Goal: Task Accomplishment & Management: Use online tool/utility

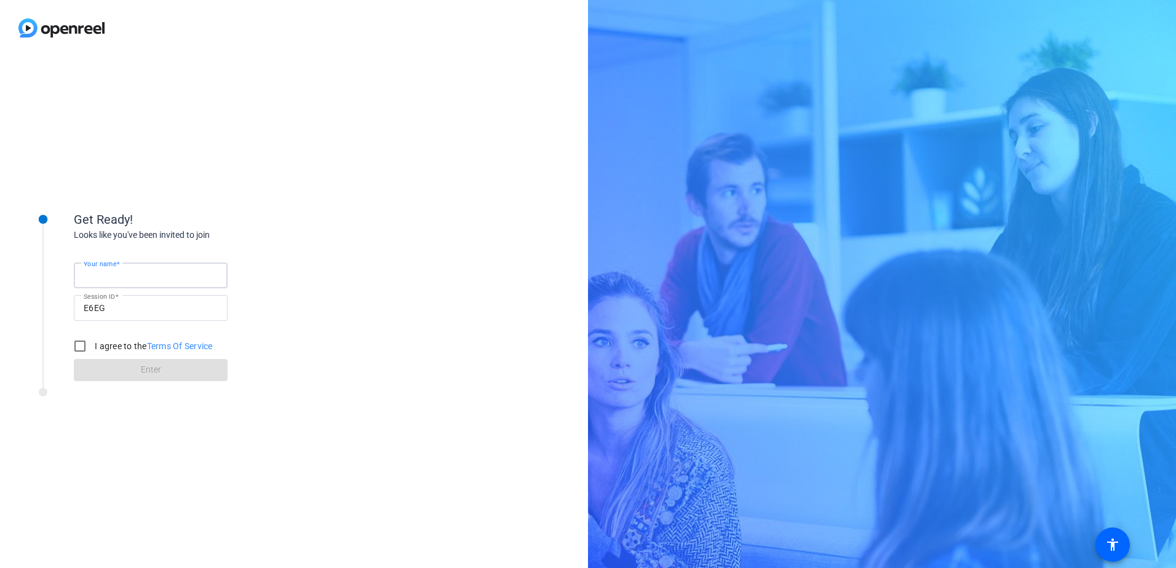
click at [162, 274] on input "Your name" at bounding box center [151, 275] width 134 height 15
type input "Khalid Amlani"
click at [82, 347] on input "I agree to the Terms Of Service" at bounding box center [80, 346] width 25 height 25
checkbox input "true"
click at [119, 370] on span at bounding box center [151, 370] width 154 height 30
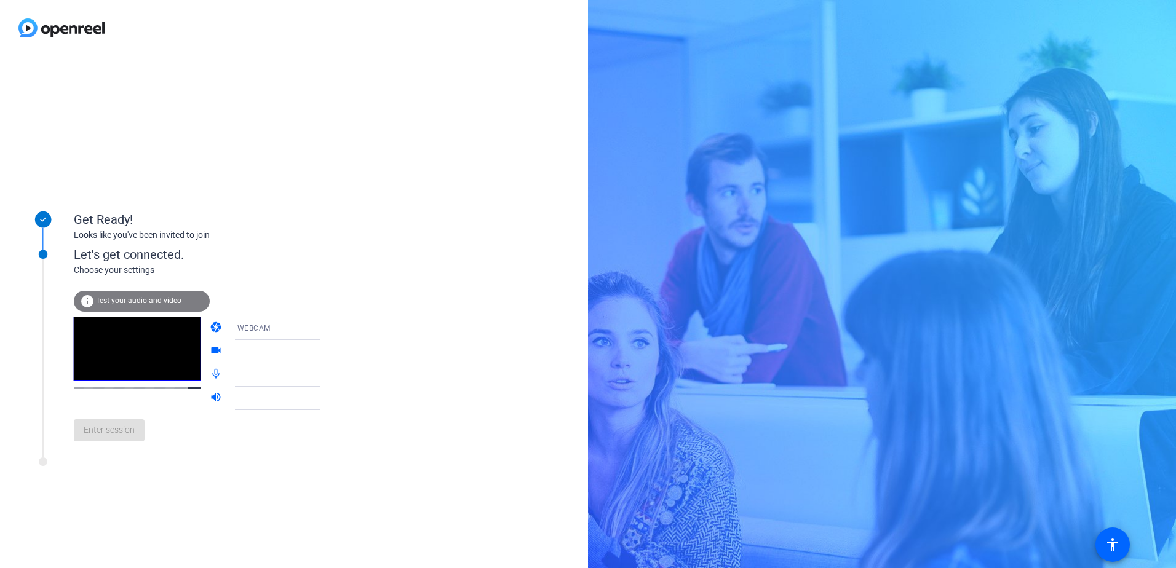
click at [283, 325] on div "WEBCAM" at bounding box center [283, 327] width 92 height 15
click at [250, 379] on span "DESKTOP" at bounding box center [237, 377] width 34 height 15
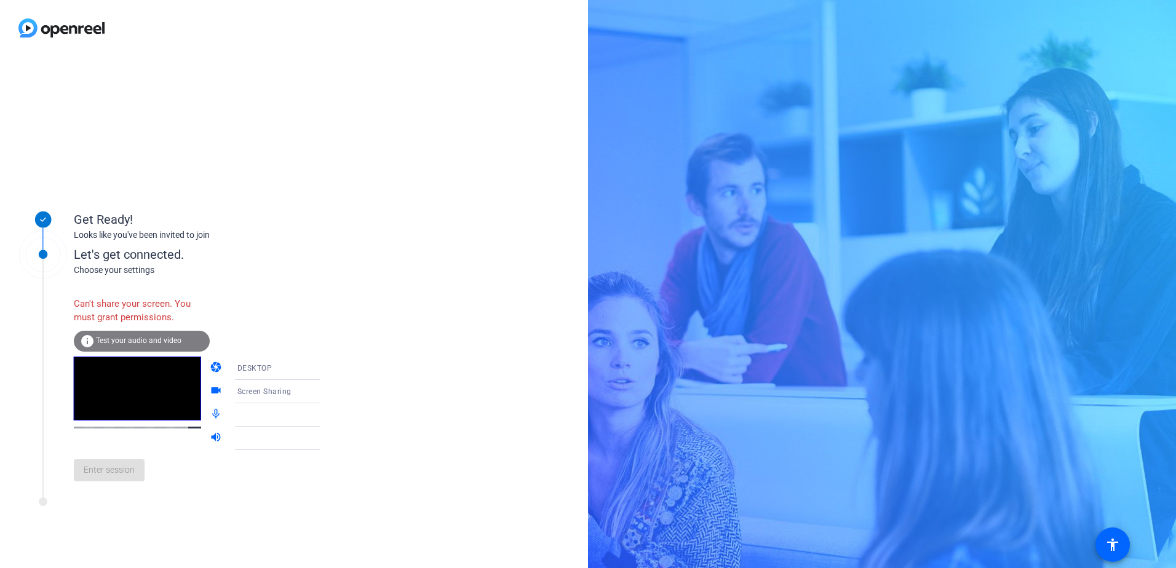
click at [285, 326] on div "Can't share your screen. You must grant permissions. info Test your audio and v…" at bounding box center [209, 391] width 271 height 200
click at [290, 375] on div "DESKTOP" at bounding box center [283, 367] width 92 height 15
click at [288, 386] on mat-option "WEBCAM" at bounding box center [267, 392] width 105 height 25
click at [296, 397] on div at bounding box center [283, 391] width 92 height 15
click at [325, 394] on icon at bounding box center [332, 391] width 15 height 15
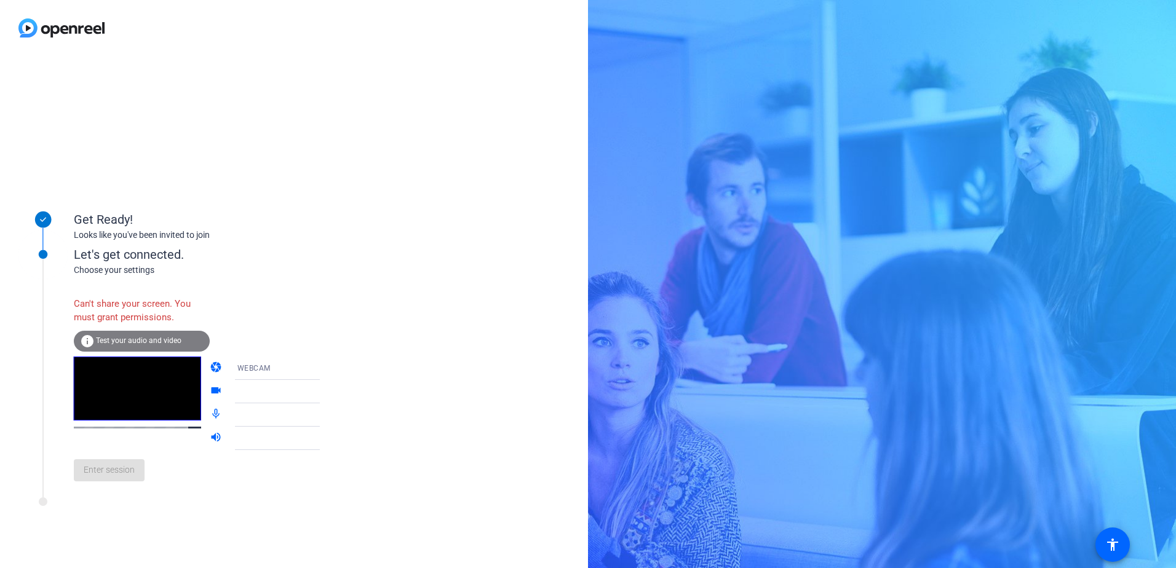
click at [325, 394] on icon at bounding box center [332, 391] width 15 height 15
click at [325, 392] on icon at bounding box center [332, 391] width 15 height 15
drag, startPoint x: 305, startPoint y: 392, endPoint x: 285, endPoint y: 390, distance: 20.4
click at [285, 390] on div at bounding box center [283, 391] width 92 height 15
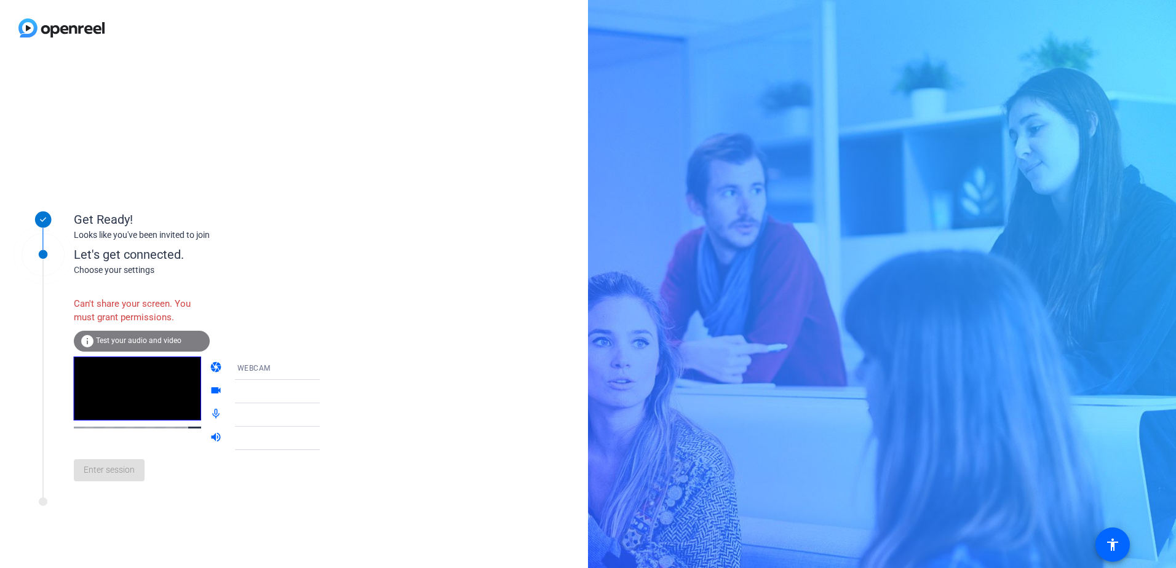
click at [274, 390] on div at bounding box center [283, 391] width 92 height 15
click at [210, 386] on mat-icon "videocam" at bounding box center [217, 391] width 15 height 15
click at [210, 390] on mat-icon "videocam" at bounding box center [217, 391] width 15 height 15
click at [120, 480] on div "Enter session" at bounding box center [209, 470] width 271 height 41
click at [333, 384] on div "Get Ready! Looks like you've been invited to join Let's get connected. Choose y…" at bounding box center [294, 312] width 588 height 512
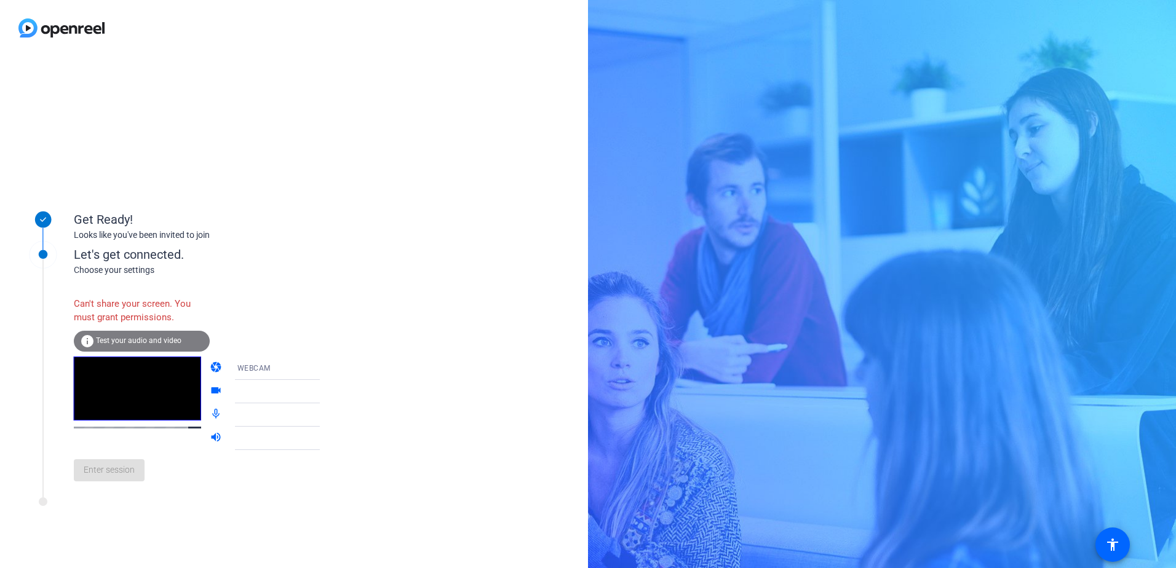
click at [315, 369] on div "WEBCAM" at bounding box center [287, 368] width 118 height 23
click at [348, 350] on div at bounding box center [588, 284] width 1176 height 568
click at [325, 394] on icon at bounding box center [332, 391] width 15 height 15
click at [325, 393] on icon at bounding box center [332, 391] width 15 height 15
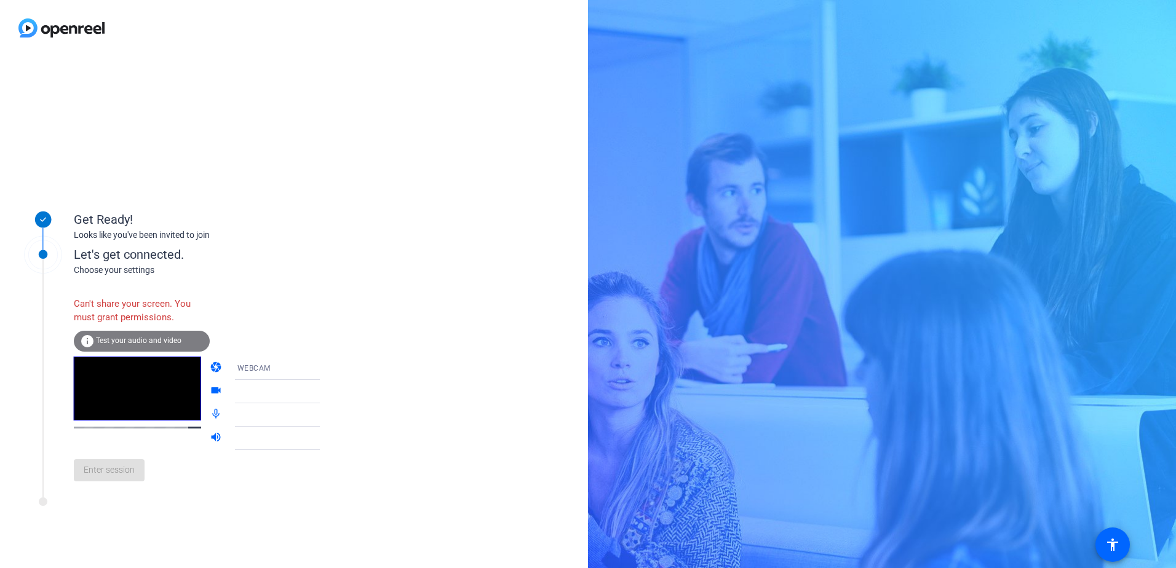
click at [325, 393] on icon at bounding box center [332, 391] width 15 height 15
click at [329, 392] on icon at bounding box center [332, 391] width 6 height 3
click at [325, 388] on icon at bounding box center [332, 391] width 15 height 15
drag, startPoint x: 308, startPoint y: 388, endPoint x: 309, endPoint y: 409, distance: 20.9
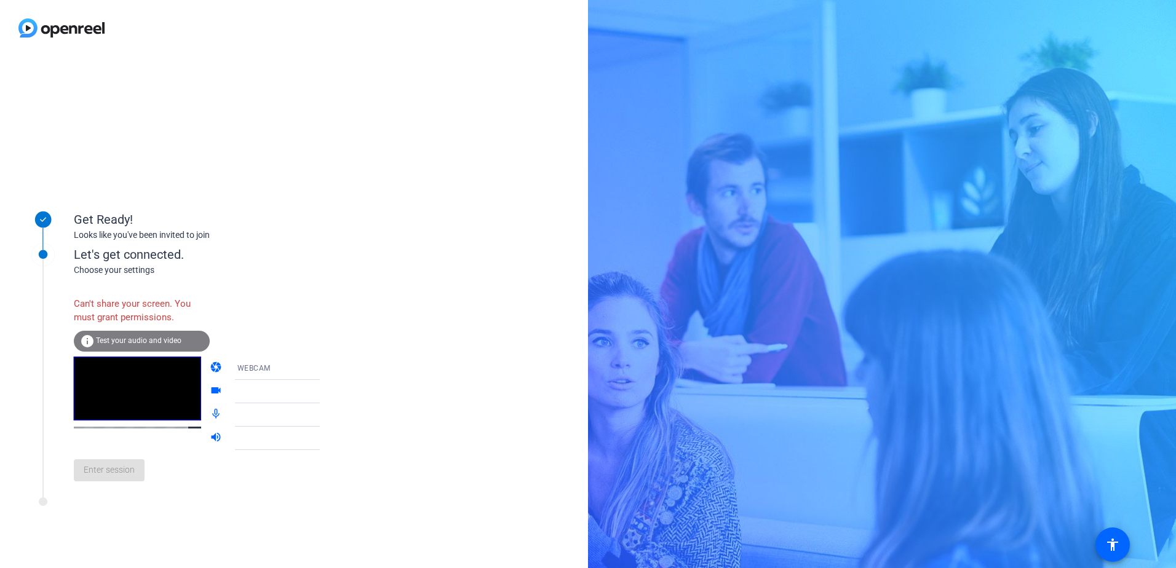
click at [309, 409] on mat-select at bounding box center [286, 415] width 98 height 15
click at [325, 410] on icon at bounding box center [332, 415] width 15 height 15
drag, startPoint x: 308, startPoint y: 410, endPoint x: 306, endPoint y: 418, distance: 7.6
click at [325, 418] on icon at bounding box center [332, 415] width 15 height 15
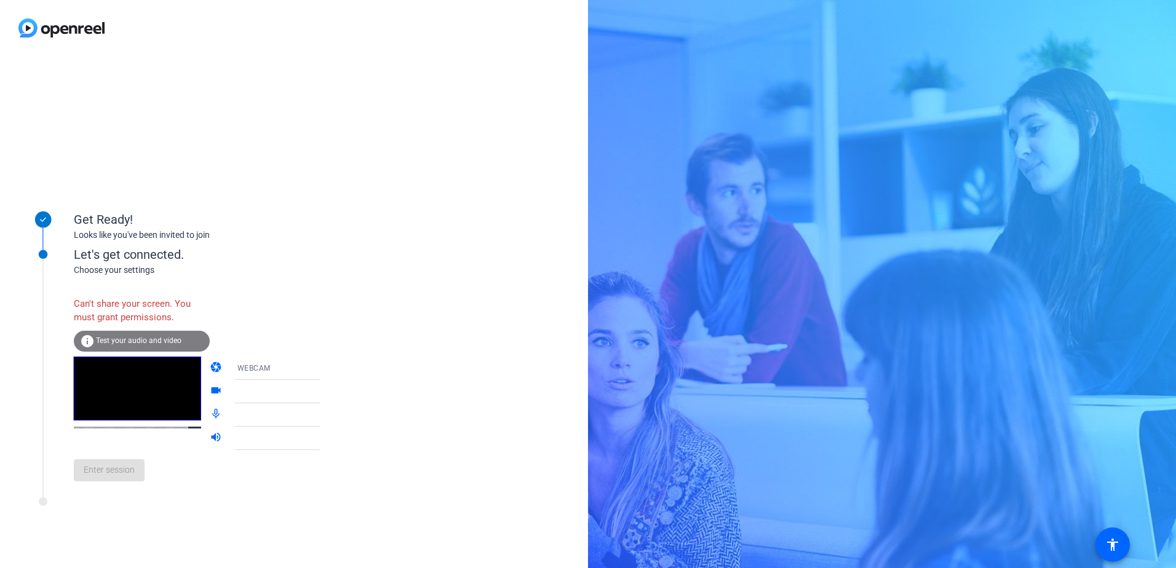
click at [325, 418] on icon at bounding box center [332, 415] width 15 height 15
drag, startPoint x: 306, startPoint y: 418, endPoint x: 234, endPoint y: 308, distance: 131.0
click at [234, 308] on div "Can't share your screen. You must grant permissions. info Test your audio and v…" at bounding box center [209, 391] width 271 height 200
click at [145, 339] on span "Test your audio and video" at bounding box center [138, 340] width 85 height 9
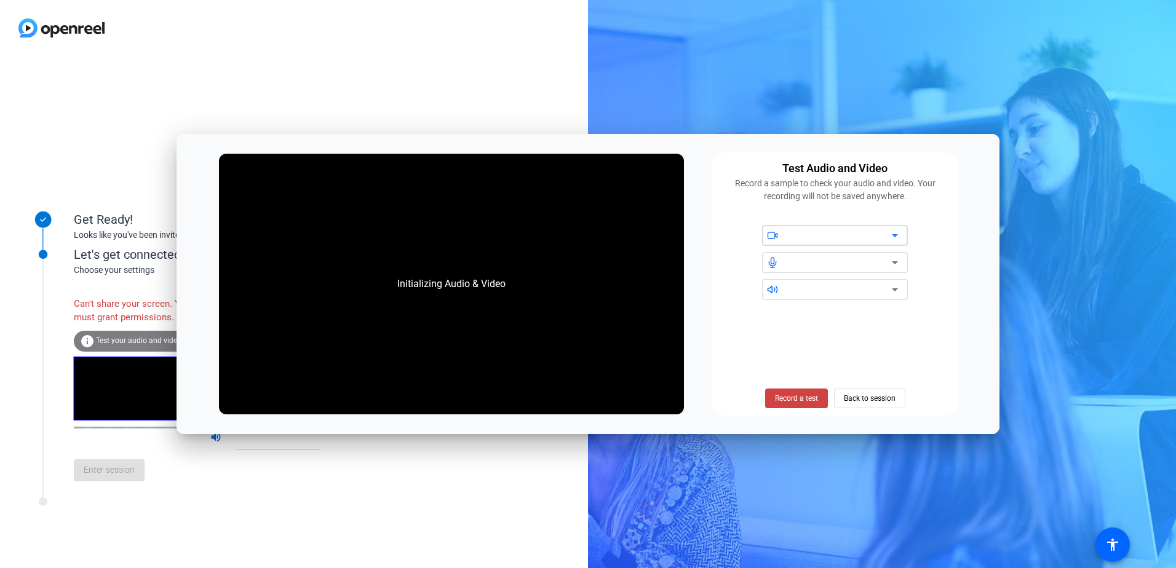
click at [833, 238] on div at bounding box center [839, 235] width 105 height 15
click at [896, 236] on icon at bounding box center [895, 235] width 6 height 3
click at [895, 236] on icon at bounding box center [895, 235] width 6 height 3
click at [241, 42] on div at bounding box center [294, 28] width 588 height 56
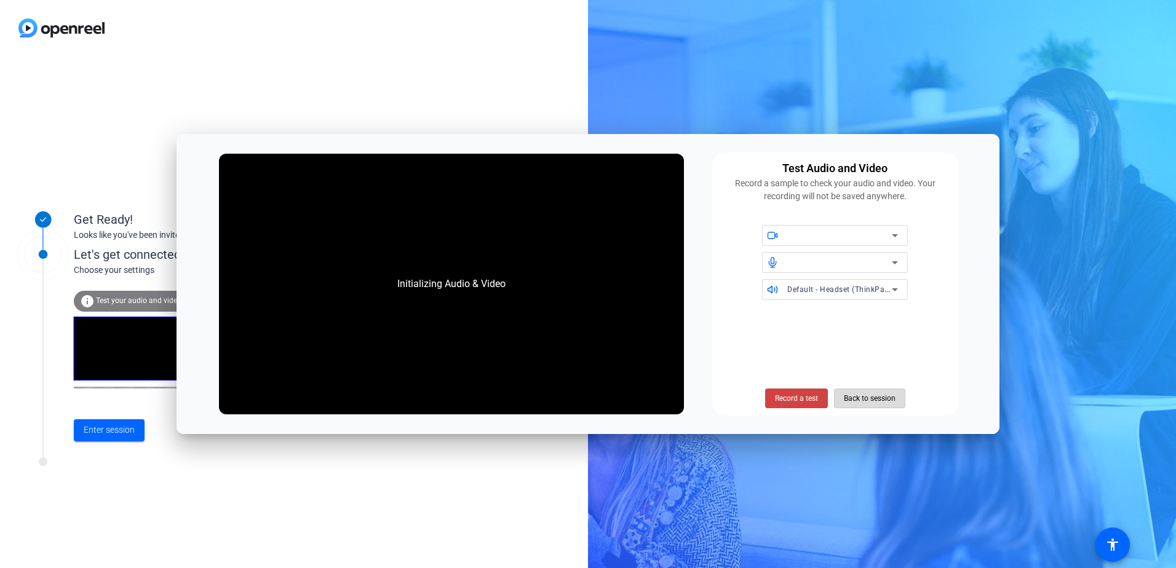
click at [861, 399] on span "Back to session" at bounding box center [870, 398] width 52 height 23
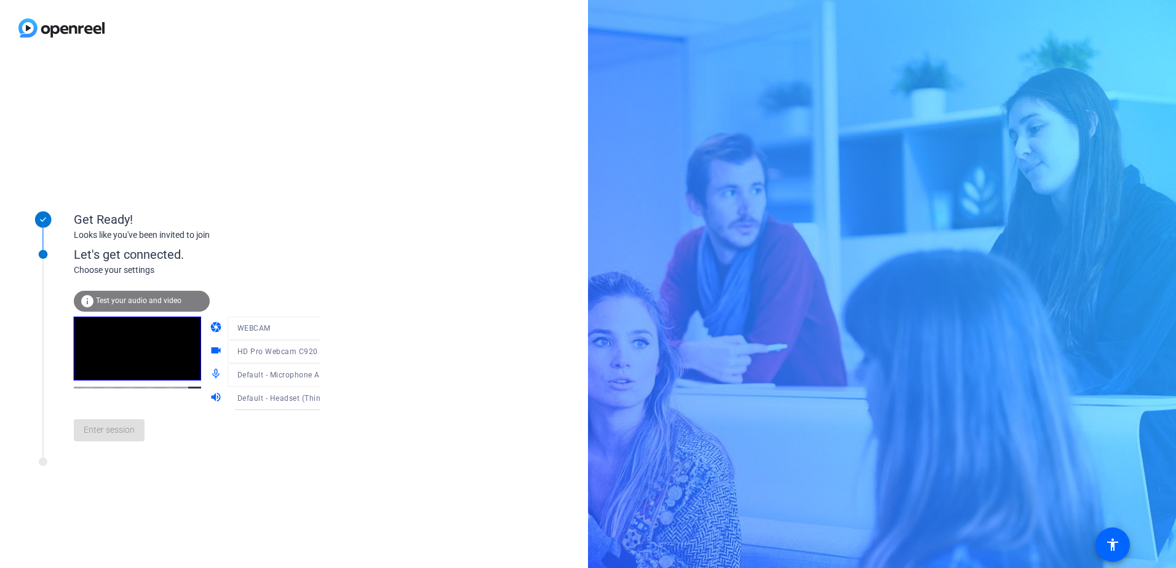
click at [290, 331] on mat-form-field "WEBCAM" at bounding box center [287, 328] width 118 height 23
click at [393, 349] on div "Get Ready! Looks like you've been invited to join Let's get connected. Choose y…" at bounding box center [294, 312] width 588 height 512
click at [84, 441] on div "Enter session" at bounding box center [209, 430] width 271 height 41
click at [111, 350] on video at bounding box center [137, 349] width 127 height 64
click at [135, 301] on span "Test your audio and video" at bounding box center [138, 300] width 85 height 9
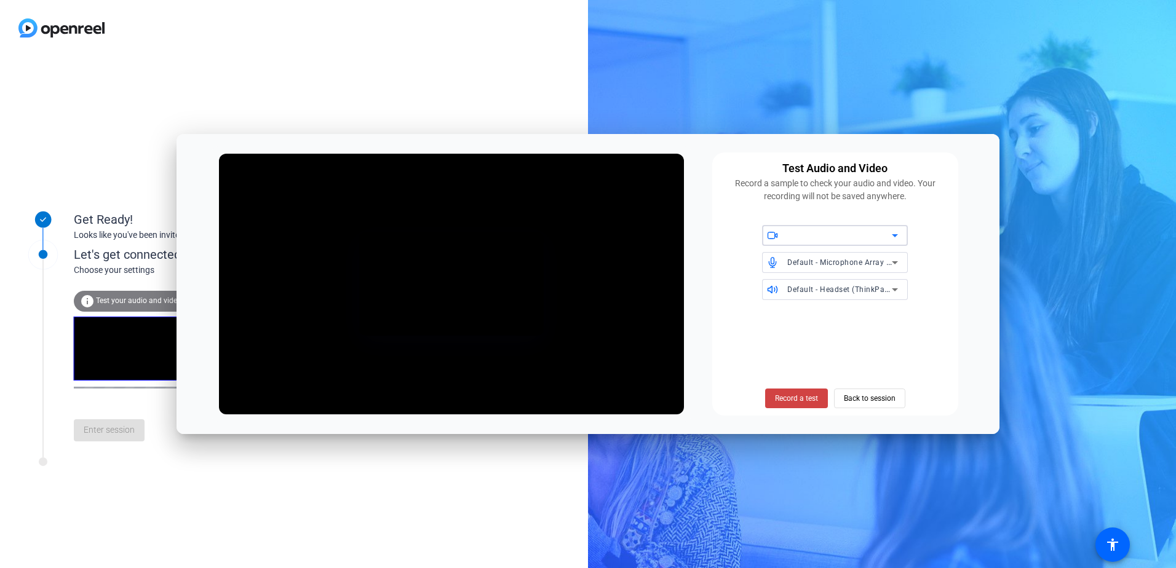
click at [847, 236] on div at bounding box center [839, 235] width 105 height 15
click at [896, 240] on icon at bounding box center [894, 235] width 15 height 15
click at [866, 260] on span "HD Pro Webcam C920 (046d:0892)" at bounding box center [834, 260] width 125 height 15
click at [857, 400] on span "Back to session" at bounding box center [870, 398] width 52 height 23
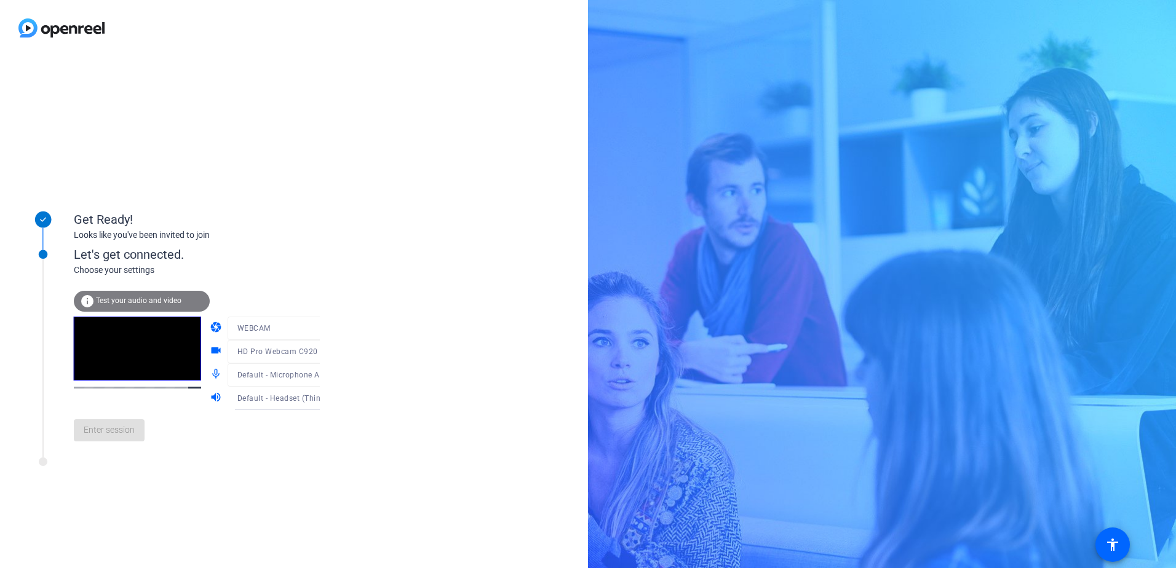
click at [138, 356] on video at bounding box center [137, 349] width 127 height 64
click at [300, 376] on div at bounding box center [287, 370] width 118 height 14
click at [309, 374] on div at bounding box center [287, 370] width 118 height 14
click at [306, 375] on div at bounding box center [287, 370] width 118 height 14
click at [145, 299] on span "Test your audio and video" at bounding box center [138, 300] width 85 height 9
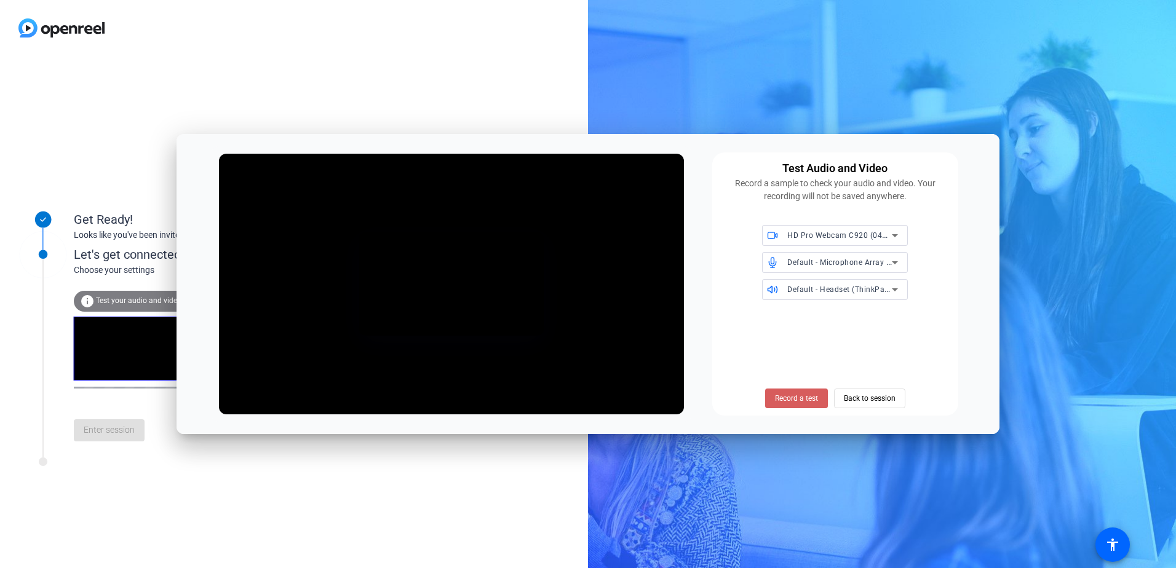
click at [799, 398] on span "Record a test" at bounding box center [796, 398] width 43 height 11
click at [801, 398] on span "Stop Testing (4s)" at bounding box center [796, 398] width 56 height 11
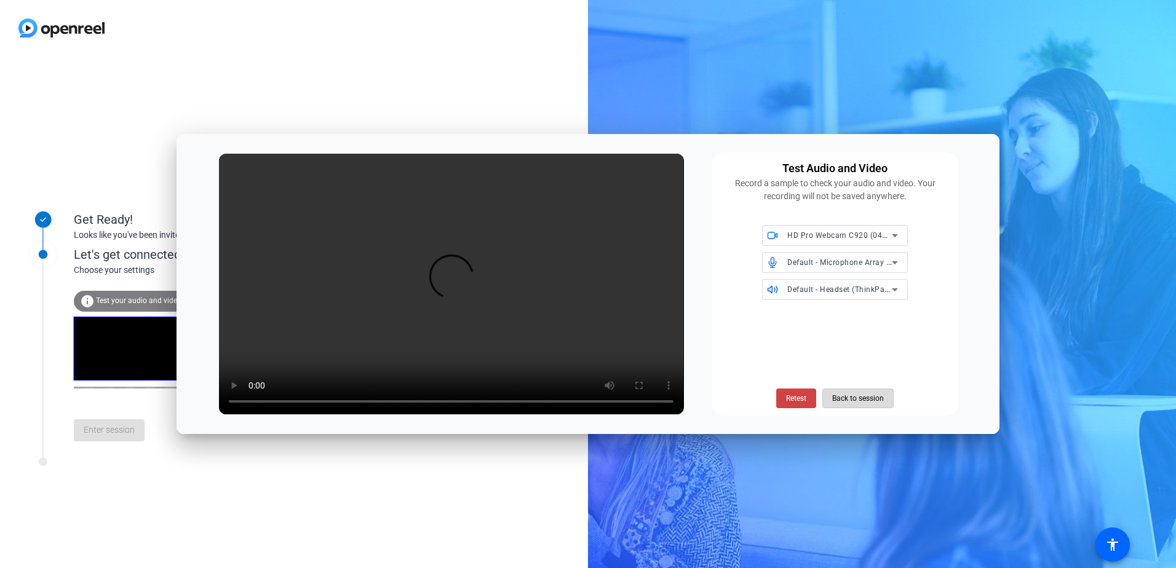
click at [849, 402] on span "Back to session" at bounding box center [858, 398] width 52 height 23
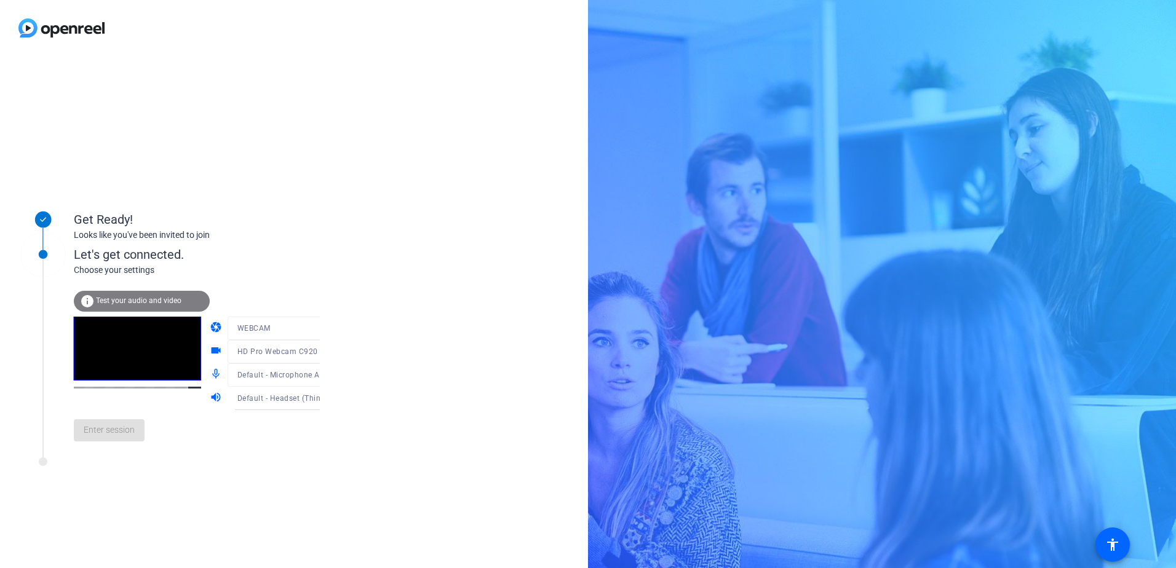
click at [114, 437] on div "Enter session" at bounding box center [209, 430] width 271 height 41
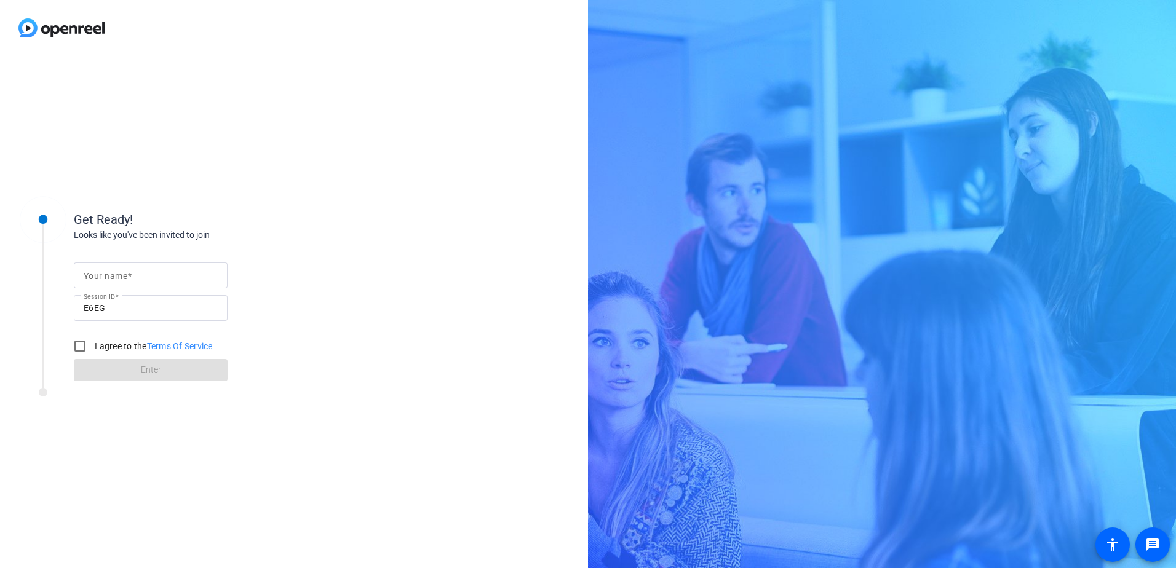
click at [124, 279] on mat-label "Your name" at bounding box center [106, 276] width 44 height 10
click at [124, 279] on input "Your name" at bounding box center [151, 275] width 134 height 15
type input "[PERSON_NAME]"
click at [82, 352] on input "I agree to the Terms Of Service" at bounding box center [80, 346] width 25 height 25
checkbox input "true"
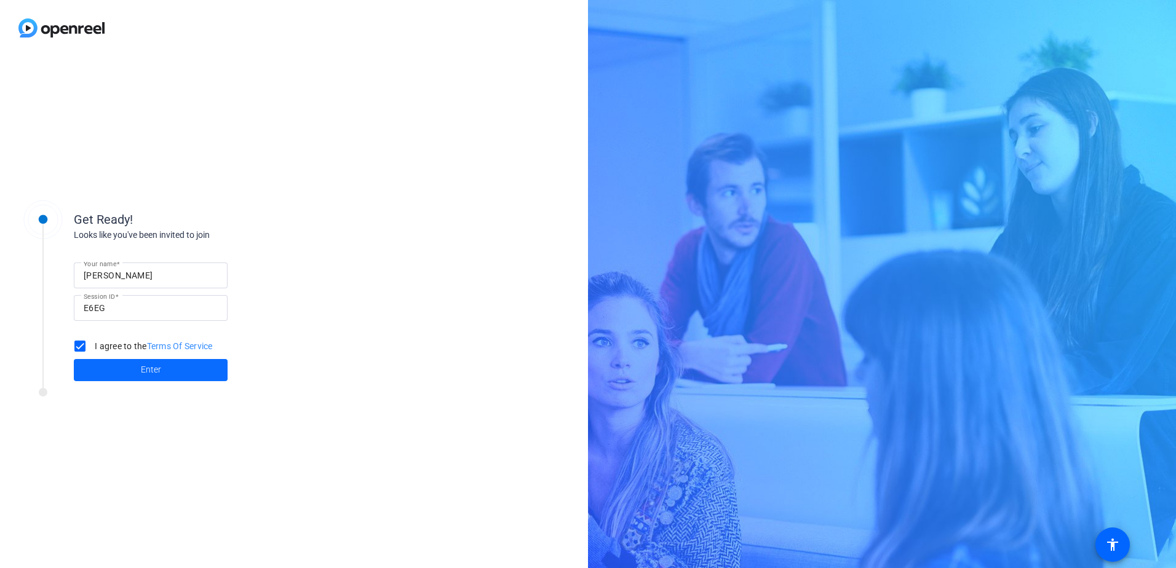
click at [119, 369] on span at bounding box center [151, 370] width 154 height 30
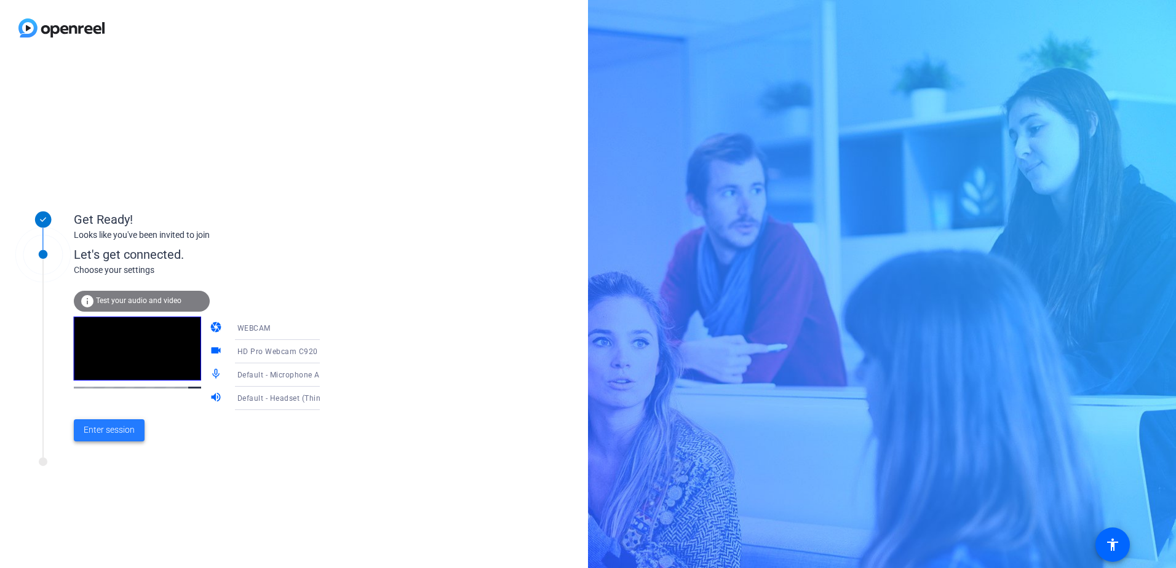
click at [100, 435] on span "Enter session" at bounding box center [109, 430] width 51 height 13
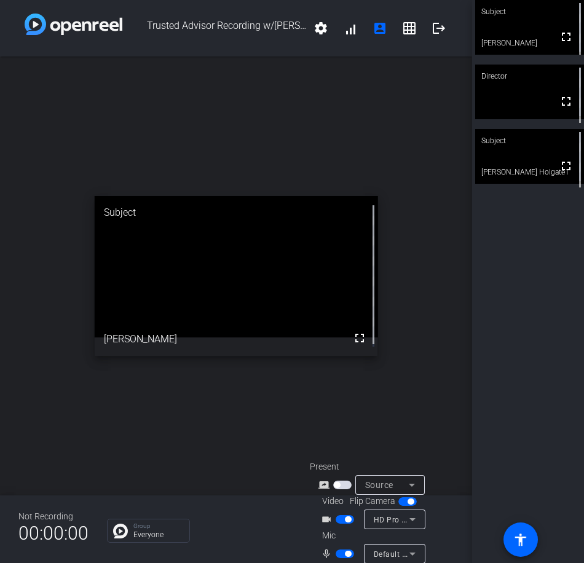
click at [401, 551] on span "Default - Microphone Array (AMD Audio Device)" at bounding box center [459, 554] width 170 height 10
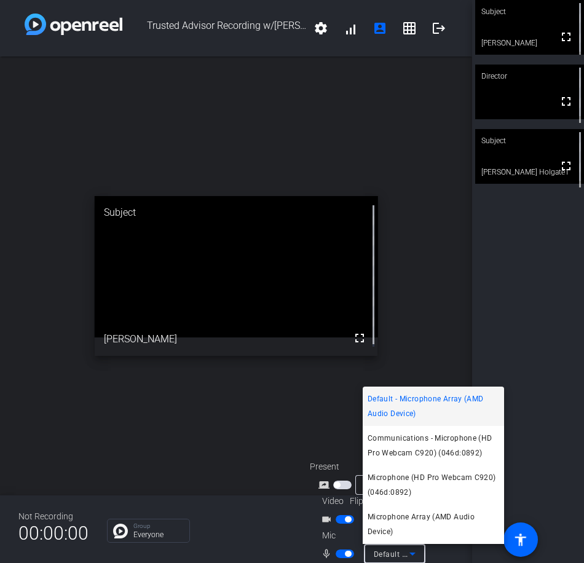
click at [337, 250] on div at bounding box center [292, 281] width 584 height 563
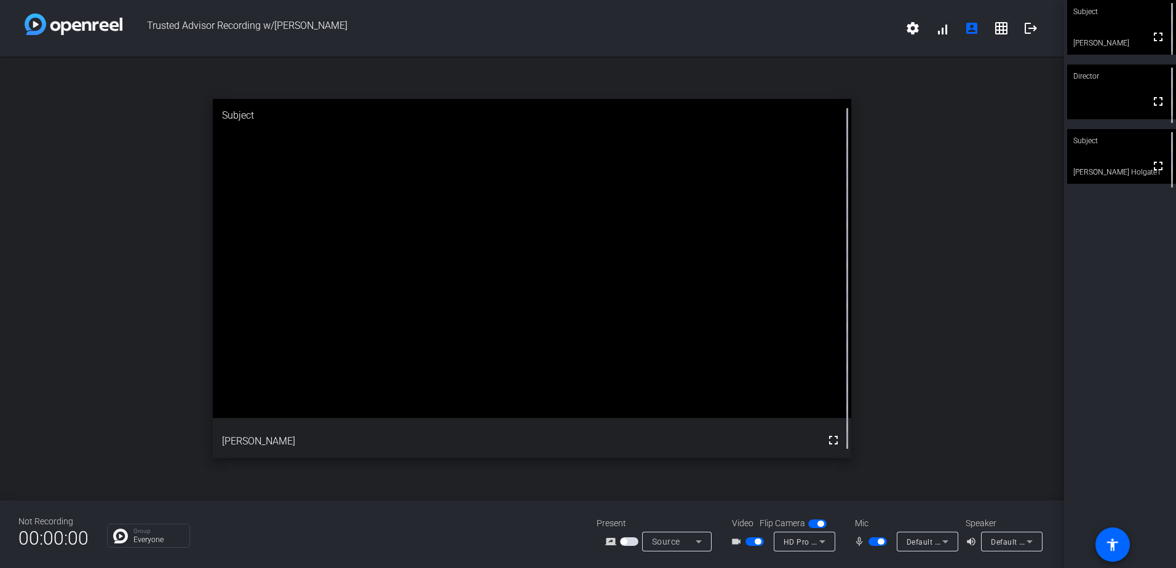
click at [930, 542] on span "Default - Microphone Array (AMD Audio Device)" at bounding box center [991, 542] width 170 height 10
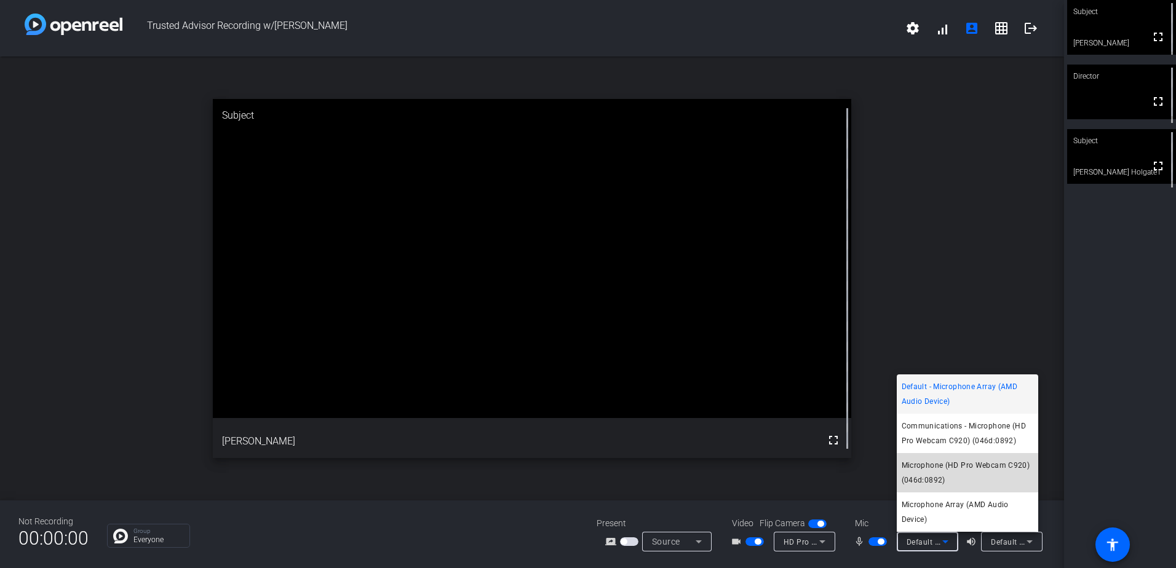
click at [1005, 471] on span "Microphone (HD Pro Webcam C920) (046d:0892)" at bounding box center [967, 473] width 132 height 30
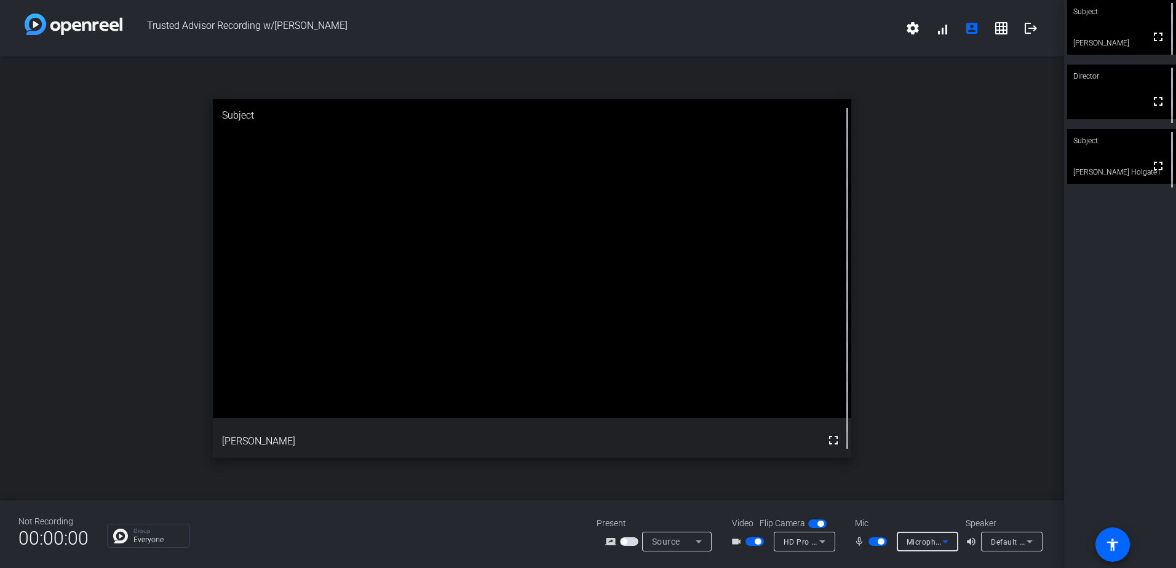
click at [1010, 541] on span "Default - Headset (ThinkPad USB-C Dock Gen2 USB Audio) (17ef:30d1)" at bounding box center [1117, 542] width 253 height 10
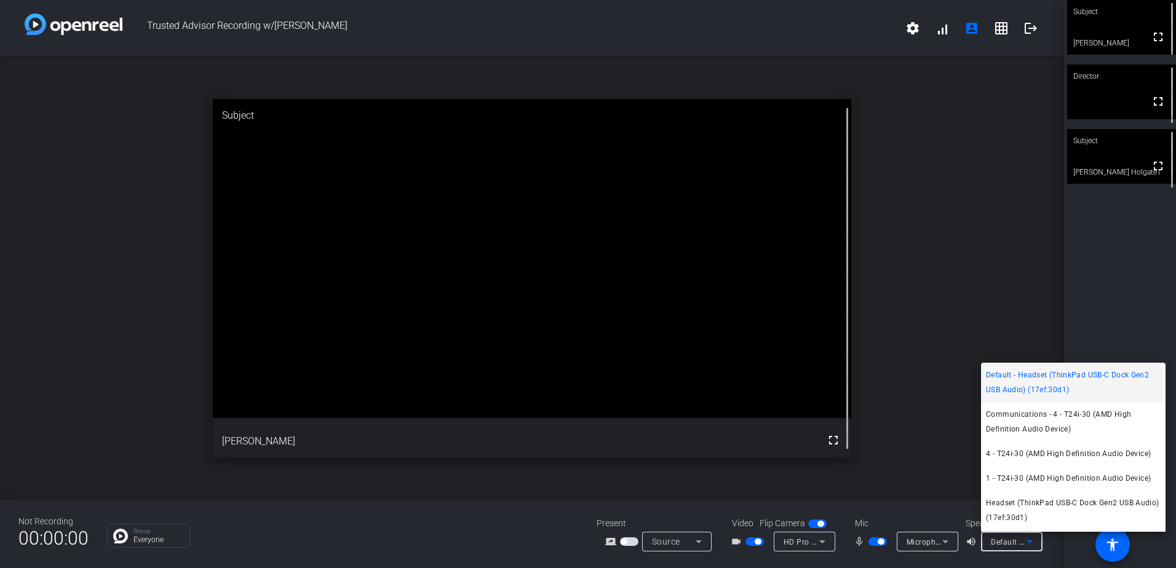
click at [813, 545] on div at bounding box center [588, 284] width 1176 height 568
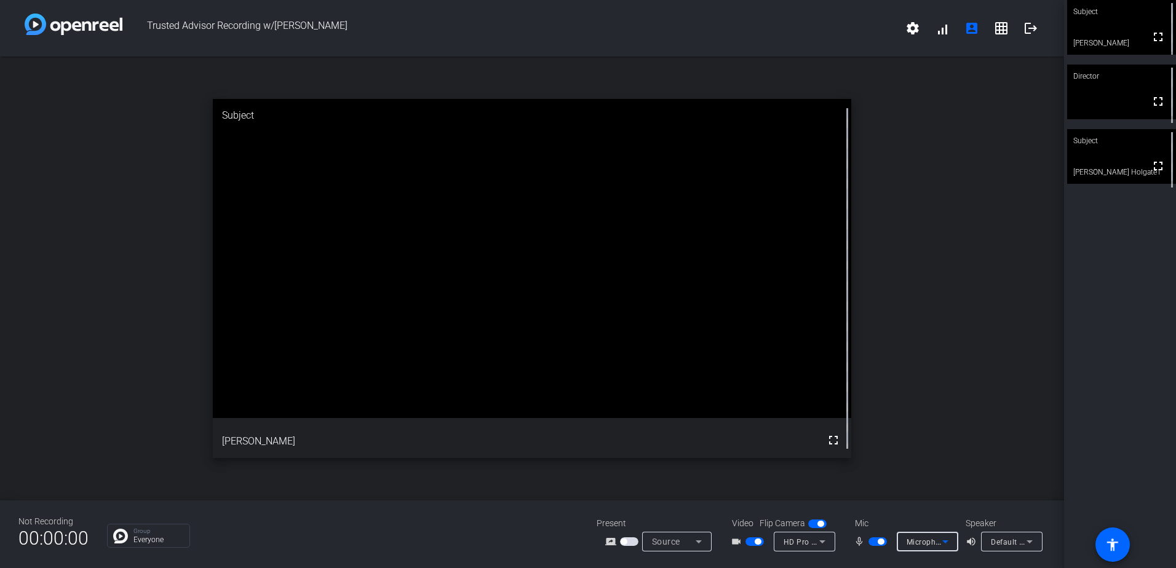
click at [923, 540] on span "Microphone (HD Pro Webcam C920) (046d:0892)" at bounding box center [995, 542] width 178 height 10
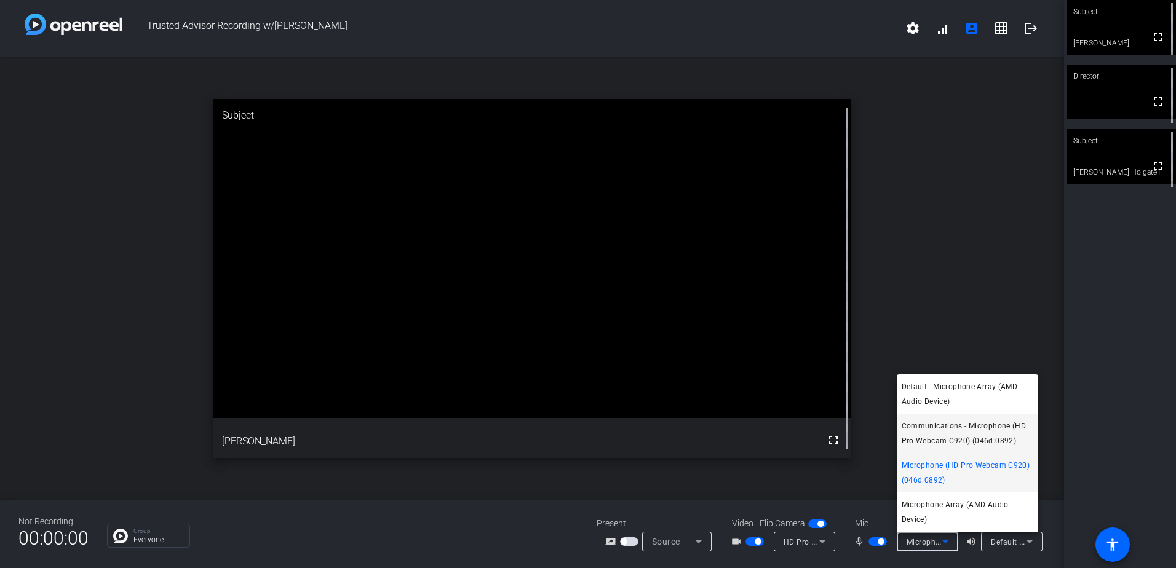
click at [1008, 433] on span "Communications - Microphone (HD Pro Webcam C920) (046d:0892)" at bounding box center [967, 434] width 132 height 30
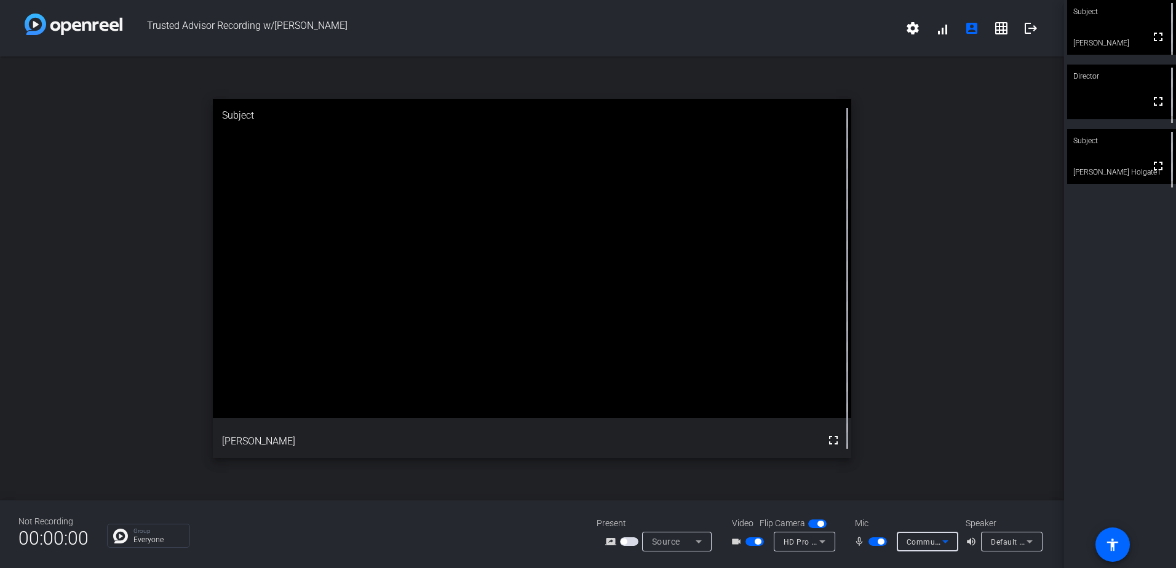
click at [1005, 538] on span "Default - Headset (ThinkPad USB-C Dock Gen2 USB Audio) (17ef:30d1)" at bounding box center [1117, 542] width 253 height 10
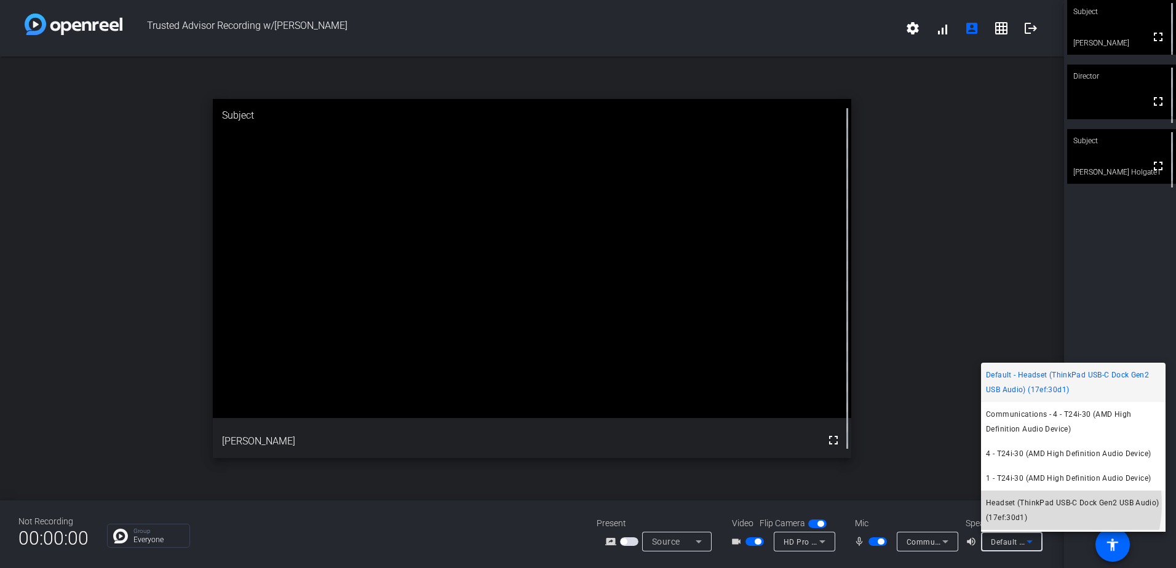
click at [1032, 504] on span "Headset (ThinkPad USB-C Dock Gen2 USB Audio) (17ef:30d1)" at bounding box center [1073, 511] width 175 height 30
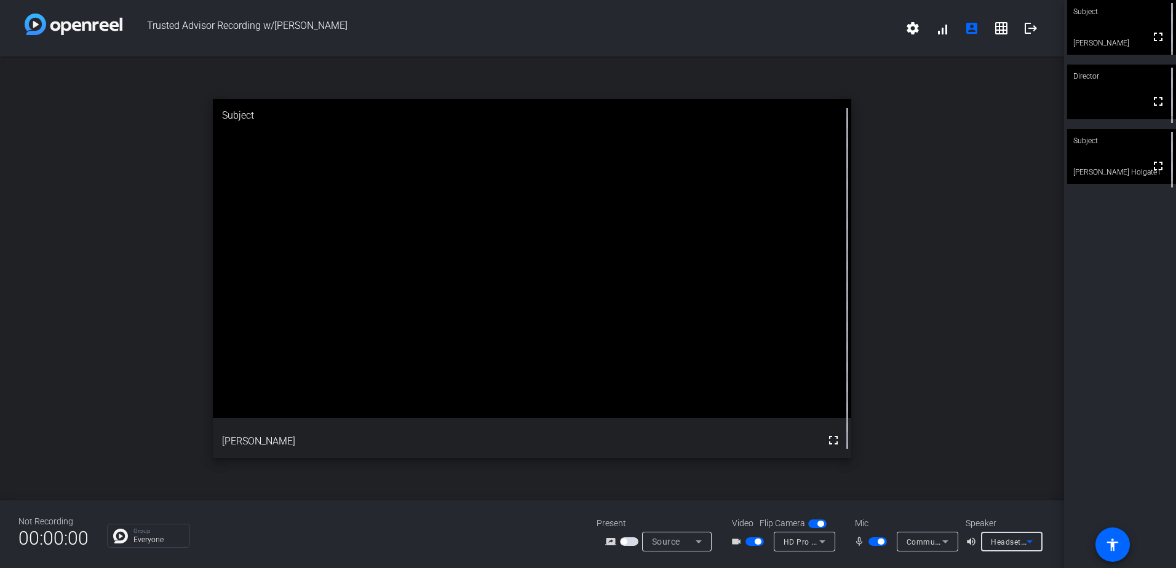
click at [948, 440] on div "open_in_new Subject fullscreen Khalid" at bounding box center [532, 279] width 1064 height 444
click at [920, 537] on span "Communications - Microphone (HD Pro Webcam C920) (046d:0892)" at bounding box center [1029, 542] width 246 height 10
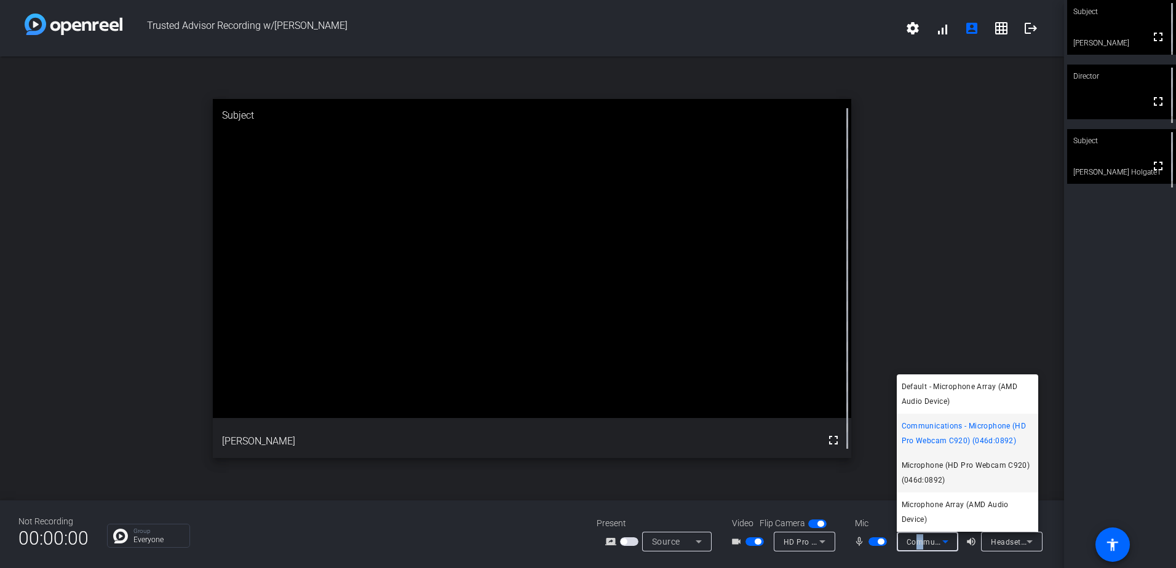
click at [986, 467] on span "Microphone (HD Pro Webcam C920) (046d:0892)" at bounding box center [967, 473] width 132 height 30
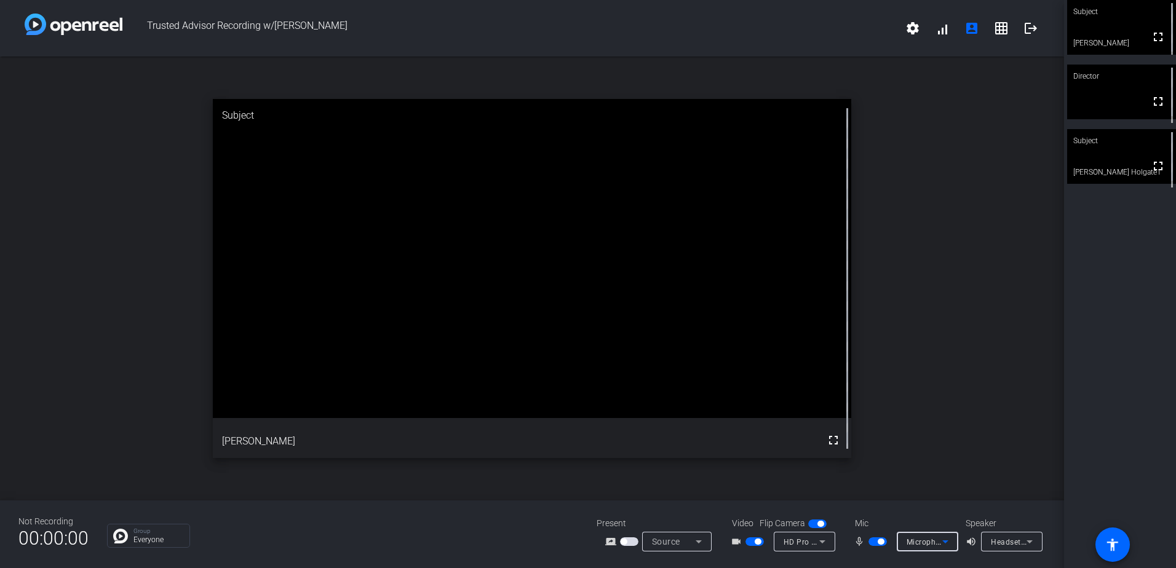
click at [820, 543] on icon at bounding box center [822, 541] width 15 height 15
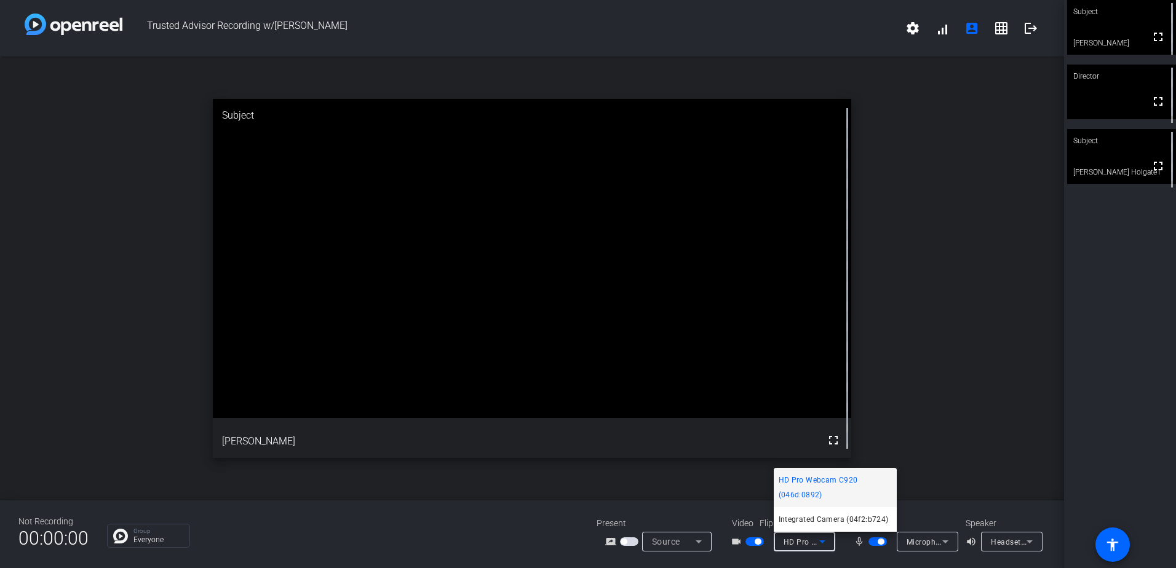
click at [1010, 264] on div at bounding box center [588, 284] width 1176 height 568
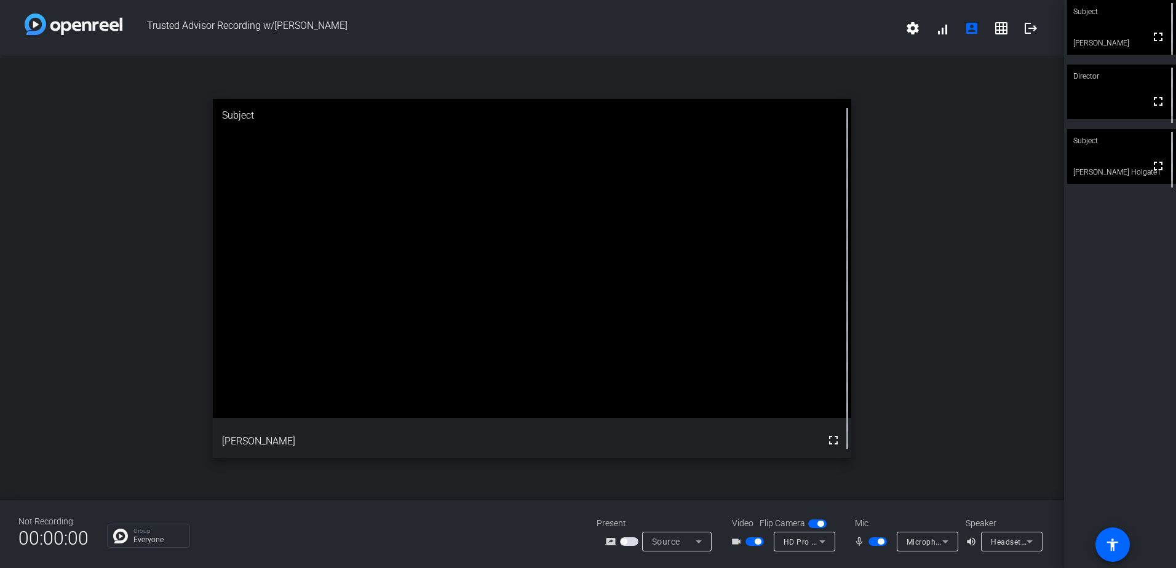
click at [662, 542] on span "Source" at bounding box center [666, 542] width 28 height 10
click at [1094, 312] on div at bounding box center [588, 284] width 1176 height 568
click at [1112, 552] on mat-icon "accessibility" at bounding box center [1112, 544] width 15 height 15
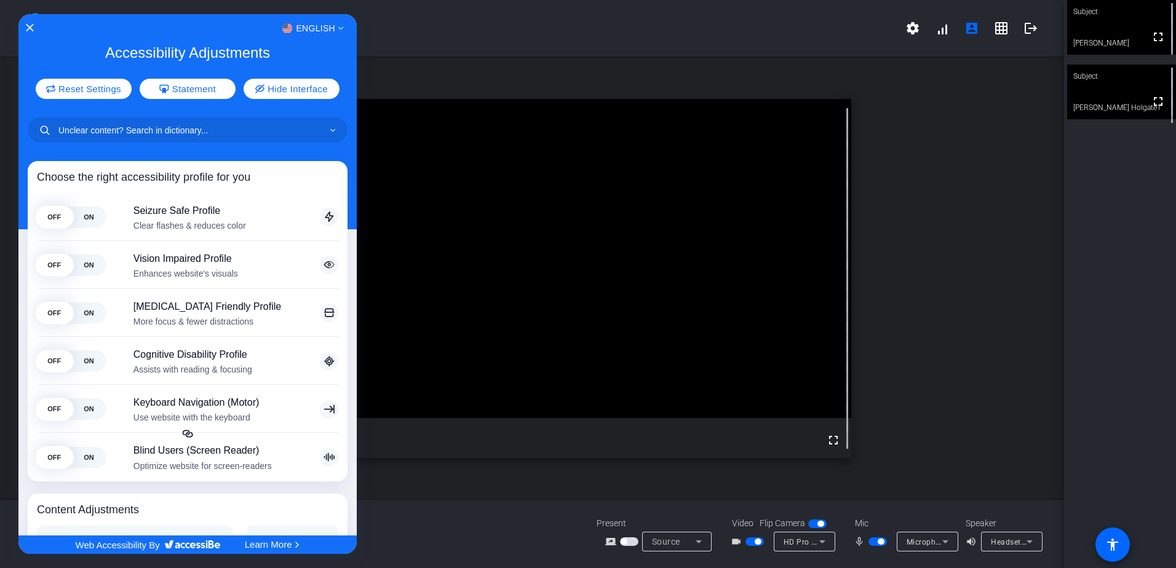
click at [1112, 552] on div at bounding box center [588, 284] width 1176 height 568
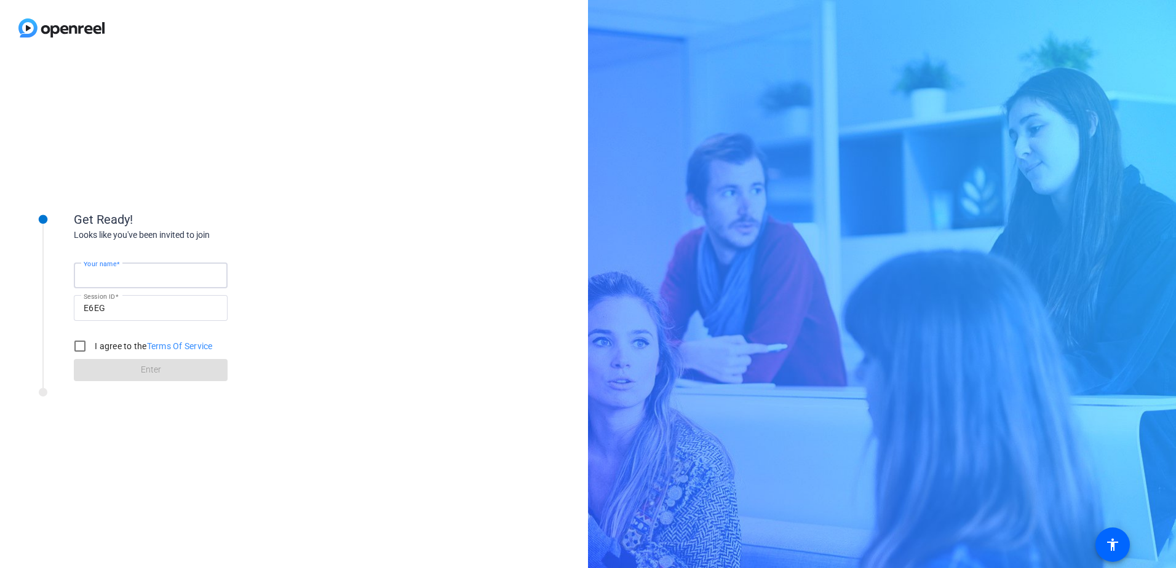
click at [157, 276] on input "Your name" at bounding box center [151, 275] width 134 height 15
type input "[PERSON_NAME]"
drag, startPoint x: 81, startPoint y: 347, endPoint x: 113, endPoint y: 366, distance: 37.2
click at [81, 346] on input "I agree to the Terms Of Service" at bounding box center [80, 346] width 25 height 25
checkbox input "true"
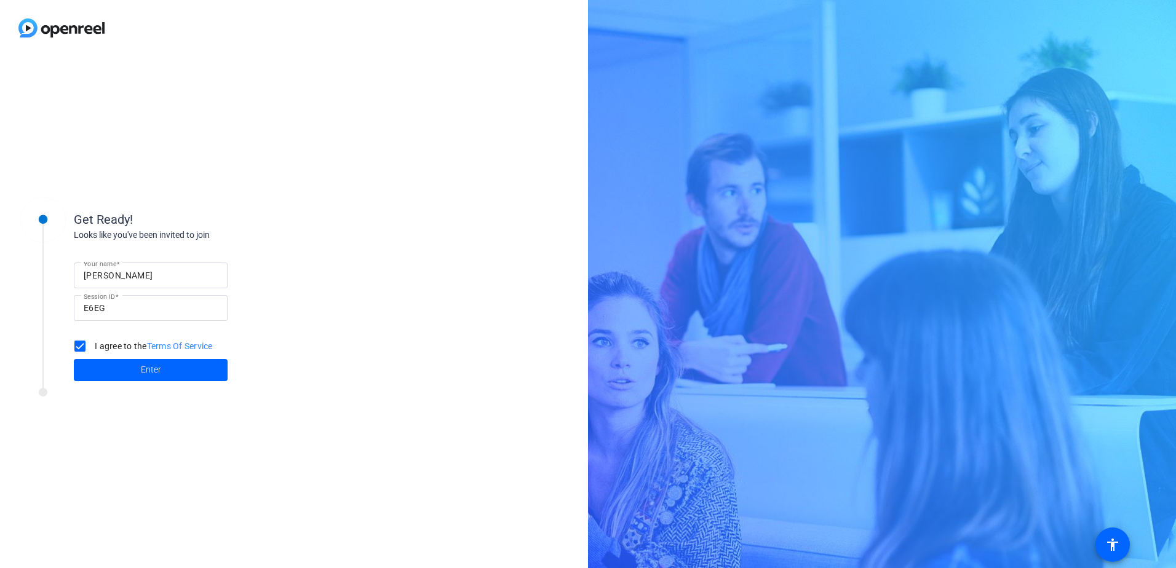
click at [114, 366] on span at bounding box center [151, 370] width 154 height 30
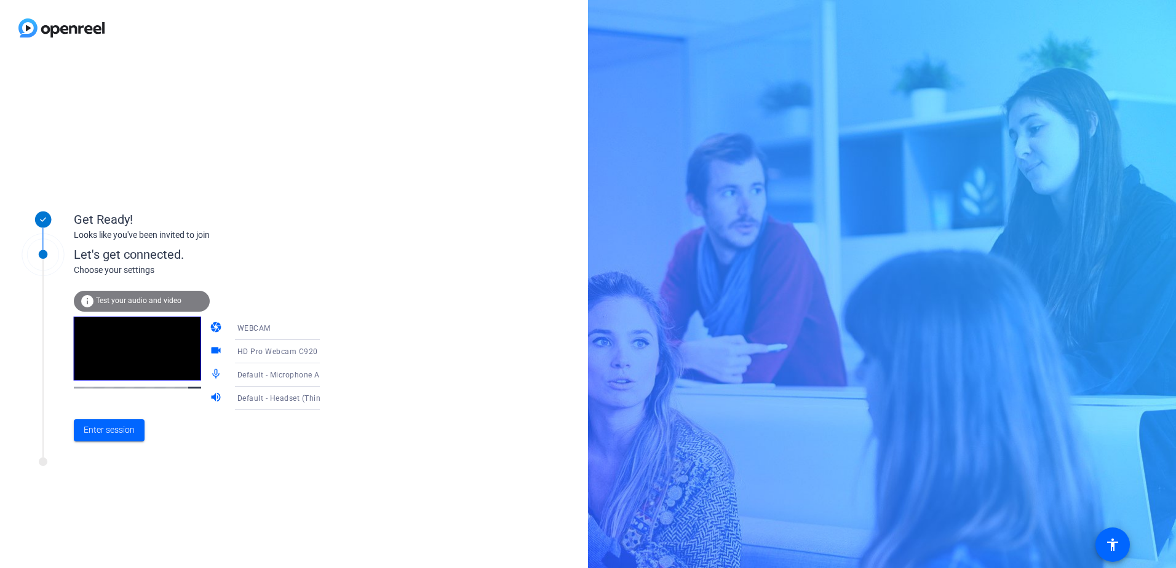
click at [299, 381] on div "Default - Microphone Array (AMD Audio Device)" at bounding box center [283, 374] width 92 height 15
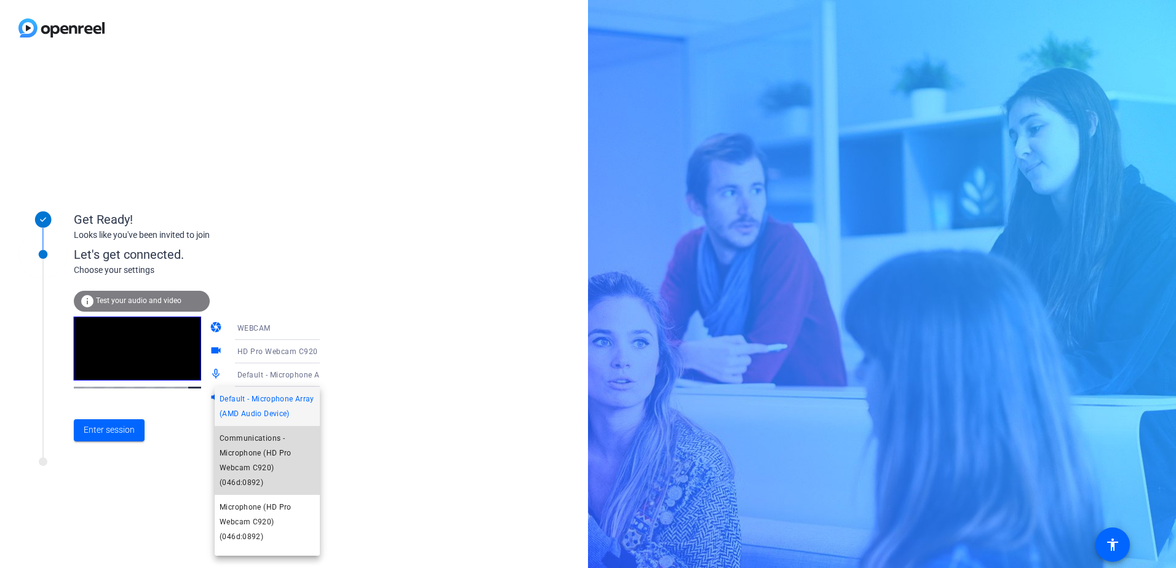
click at [287, 472] on span "Communications - Microphone (HD Pro Webcam C920) (046d:0892)" at bounding box center [267, 460] width 95 height 59
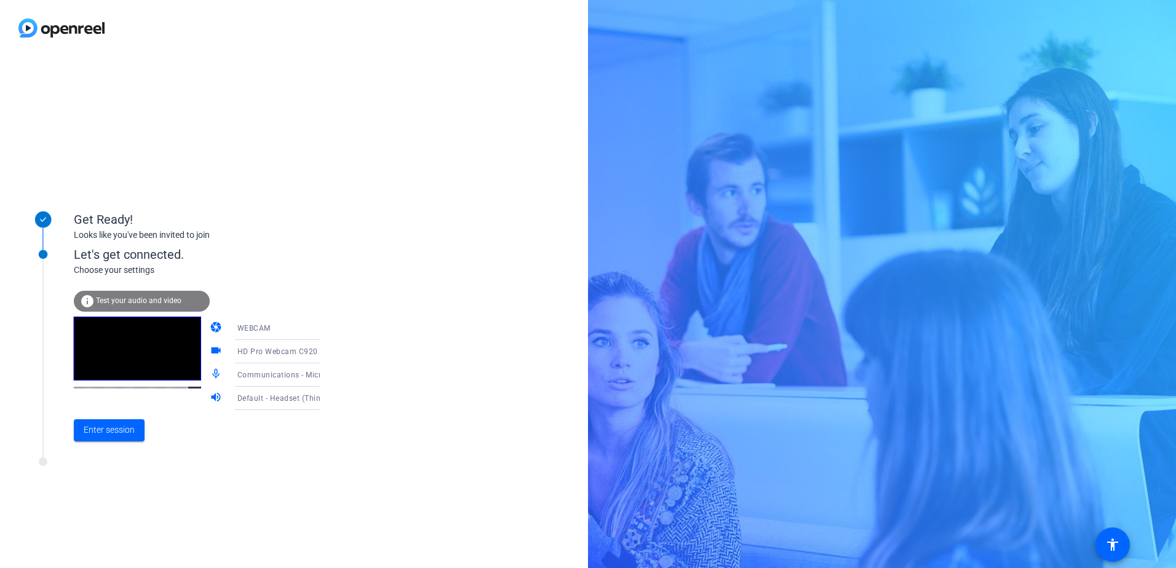
click at [291, 402] on span "Default - Headset (ThinkPad USB-C Dock Gen2 USB Audio) (17ef:30d1)" at bounding box center [363, 398] width 253 height 10
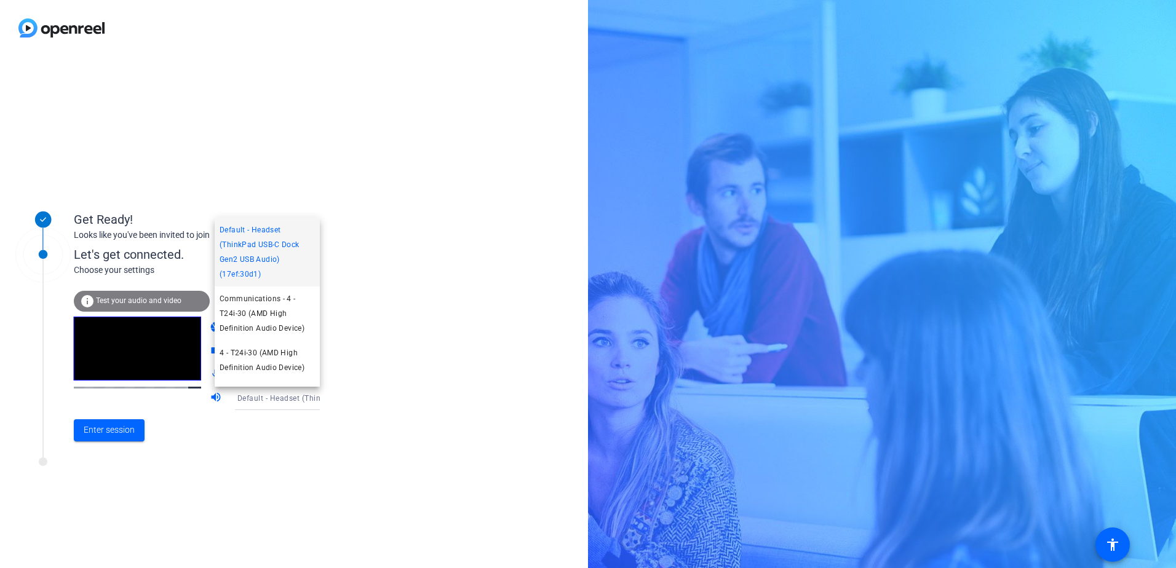
drag, startPoint x: 313, startPoint y: 277, endPoint x: 321, endPoint y: 290, distance: 15.2
click at [318, 302] on div "Default - Headset (ThinkPad USB-C Dock Gen2 USB Audio) (17ef:30d1) Communicatio…" at bounding box center [267, 302] width 105 height 169
drag, startPoint x: 321, startPoint y: 288, endPoint x: 314, endPoint y: 330, distance: 42.5
click at [314, 330] on div "Default - Headset (ThinkPad USB-C Dock Gen2 USB Audio) (17ef:30d1) Communicatio…" at bounding box center [588, 284] width 1176 height 568
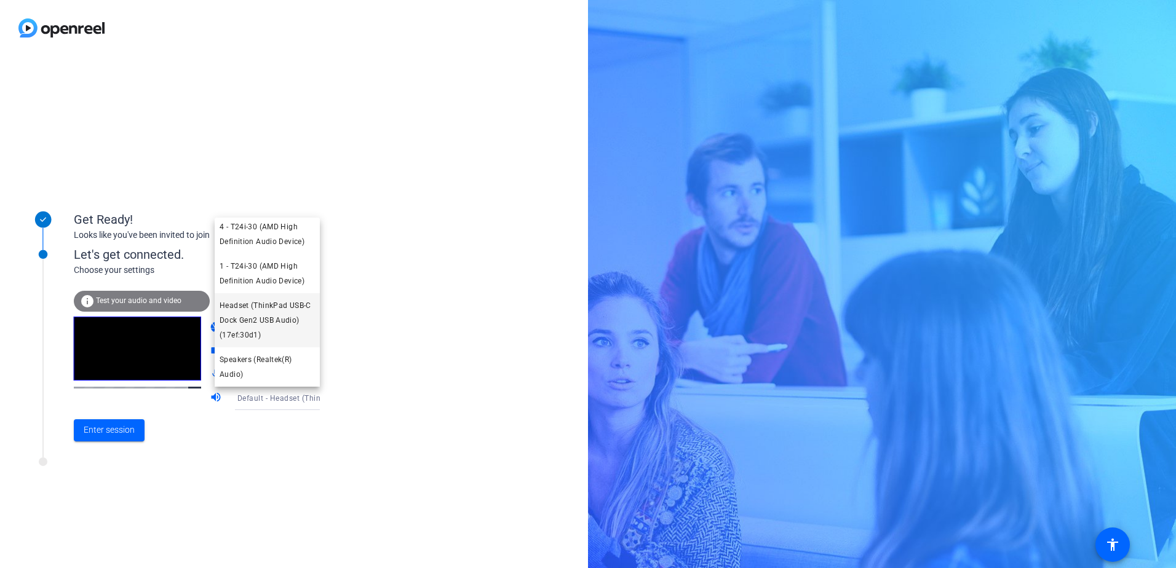
click at [290, 314] on span "Headset (ThinkPad USB-C Dock Gen2 USB Audio) (17ef:30d1)" at bounding box center [267, 320] width 95 height 44
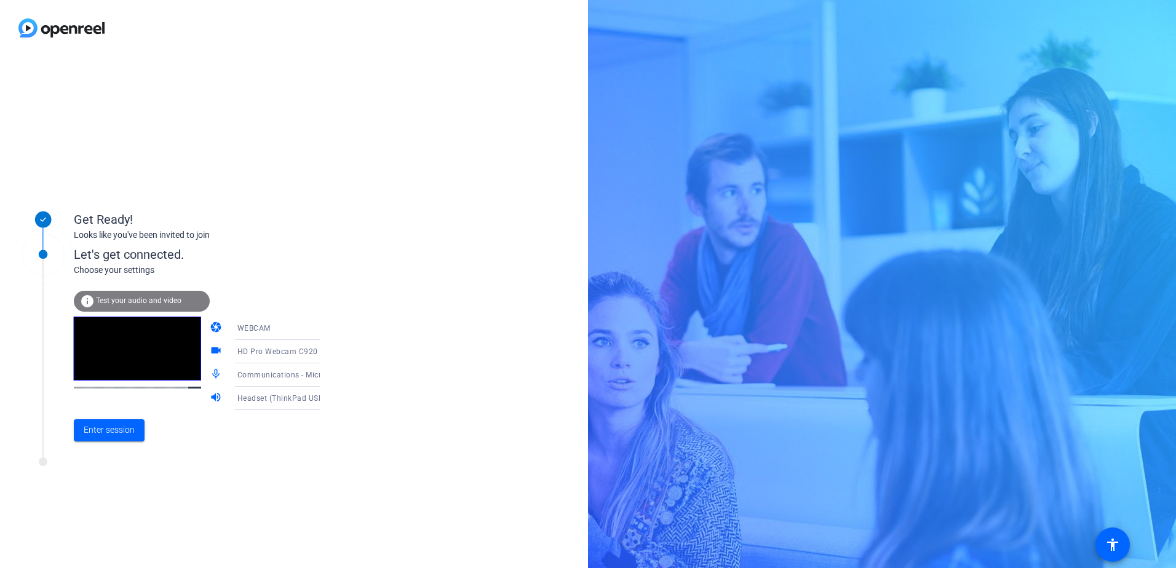
click at [325, 397] on icon at bounding box center [332, 398] width 15 height 15
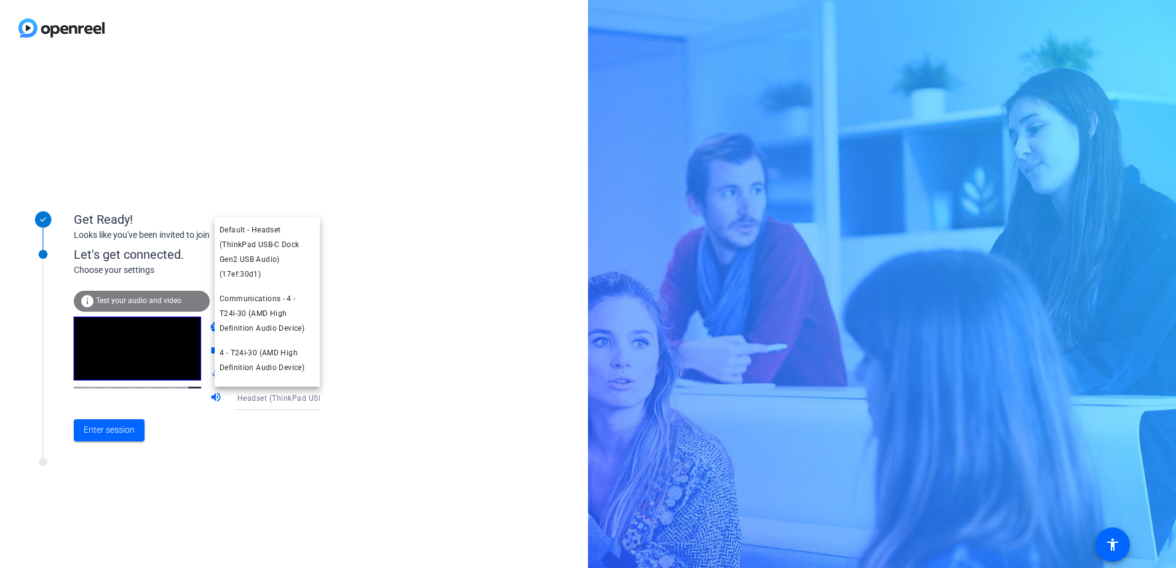
scroll to position [87, 0]
click at [383, 384] on div at bounding box center [588, 284] width 1176 height 568
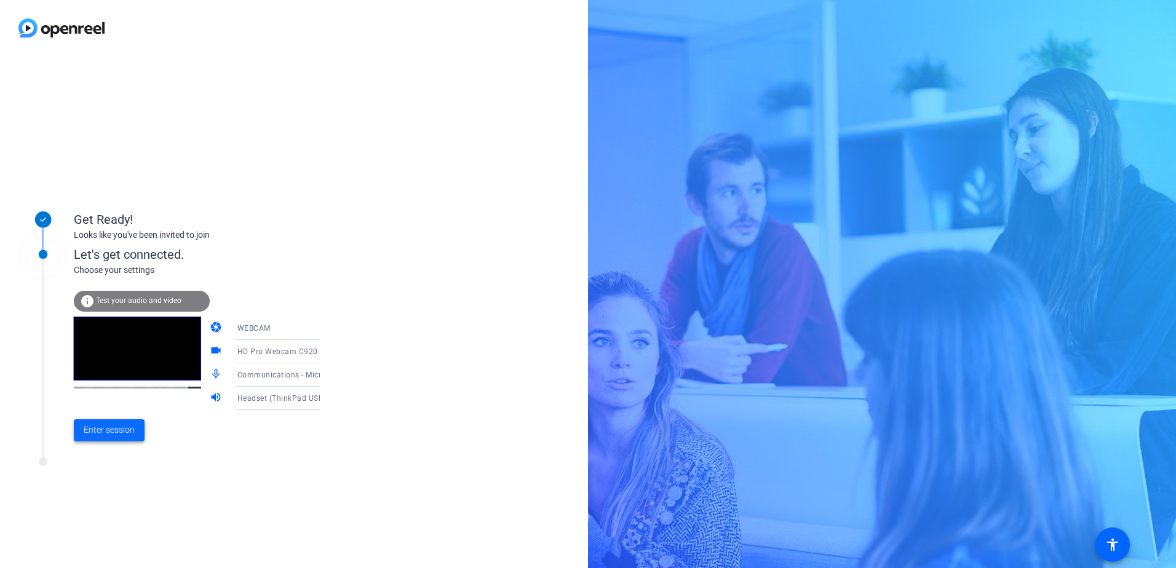
click at [93, 430] on span "Enter session" at bounding box center [109, 430] width 51 height 13
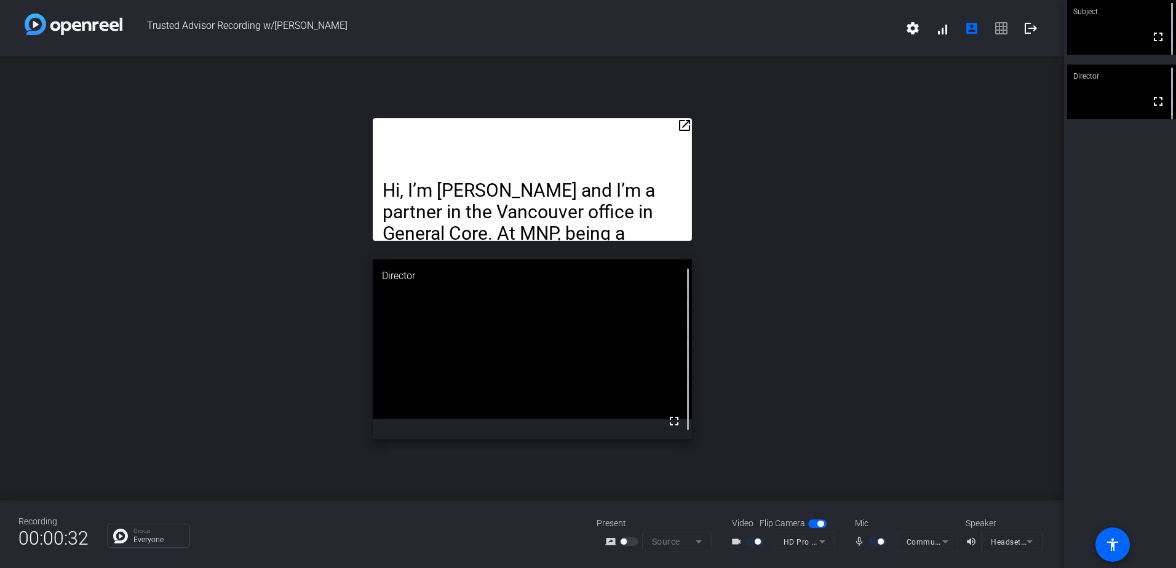
drag, startPoint x: 555, startPoint y: 124, endPoint x: 568, endPoint y: 53, distance: 71.8
click at [568, 53] on div "Trusted Advisor Recording w/[PERSON_NAME] settings signal_cellular_alt account_…" at bounding box center [532, 284] width 1064 height 568
drag, startPoint x: 568, startPoint y: 53, endPoint x: 655, endPoint y: 132, distance: 118.4
click at [655, 133] on div "Hi, I’m [PERSON_NAME] and I’m a partner in the Vancouver office in General Core…" at bounding box center [532, 179] width 319 height 123
drag, startPoint x: 641, startPoint y: 131, endPoint x: 660, endPoint y: 103, distance: 34.1
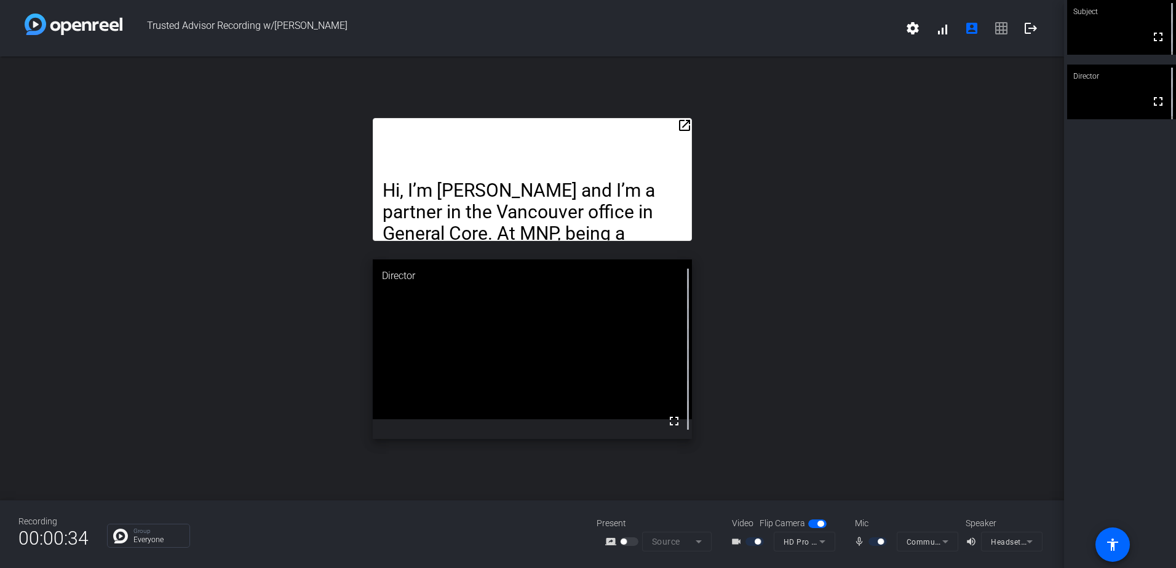
click at [660, 103] on div "open_in_new Hi, I’m [PERSON_NAME] and I’m a partner in the Vancouver office in …" at bounding box center [532, 279] width 1064 height 444
click at [687, 125] on mat-icon "open_in_new" at bounding box center [684, 125] width 15 height 15
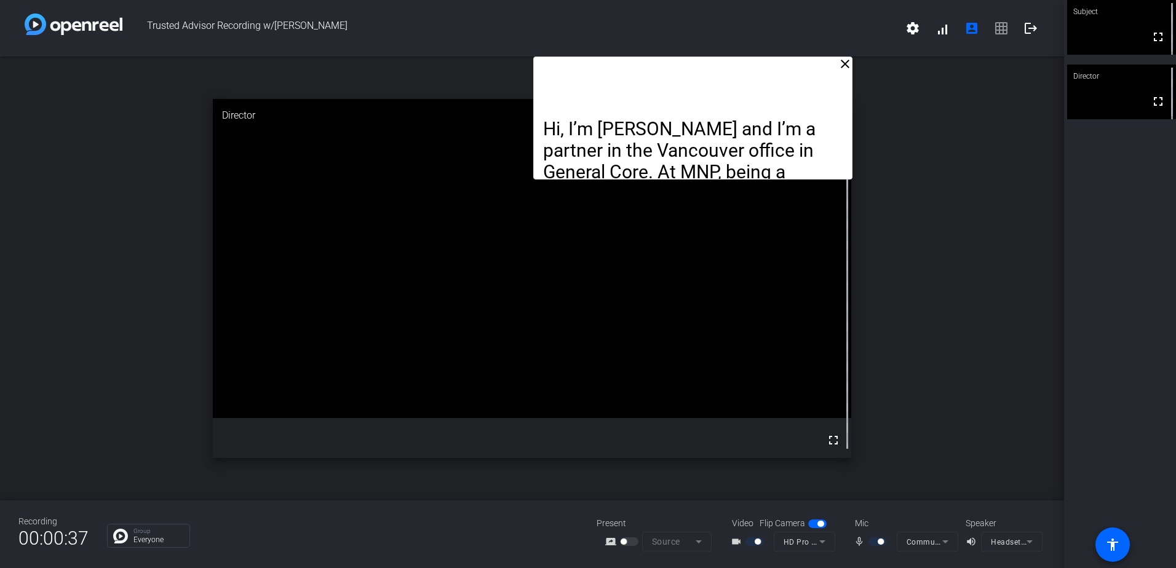
drag, startPoint x: 610, startPoint y: 85, endPoint x: 770, endPoint y: 21, distance: 172.8
click at [770, 21] on div "Trusted Advisor Recording w/[PERSON_NAME] settings signal_cellular_alt account_…" at bounding box center [532, 284] width 1064 height 568
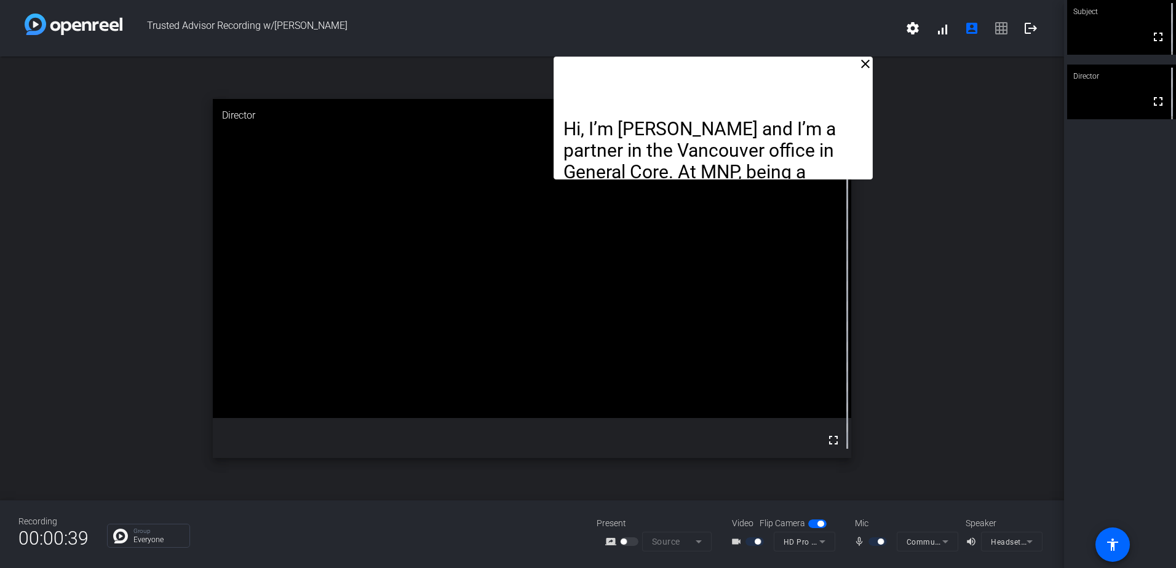
drag, startPoint x: 624, startPoint y: 89, endPoint x: 756, endPoint y: -20, distance: 170.8
click at [756, 0] on html "Accessibility Screen-Reader Guide, Feedback, and Issue Reporting | New window T…" at bounding box center [588, 284] width 1176 height 568
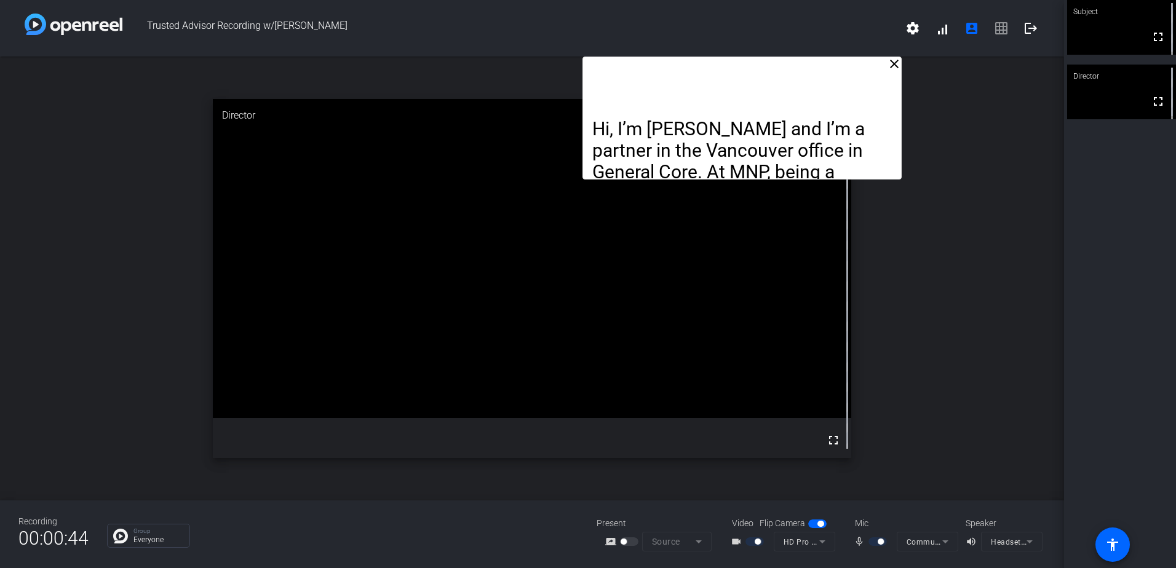
drag, startPoint x: 676, startPoint y: 79, endPoint x: 817, endPoint y: 33, distance: 148.0
click at [817, 33] on div "Trusted Advisor Recording w/[PERSON_NAME] settings signal_cellular_alt account_…" at bounding box center [532, 284] width 1064 height 568
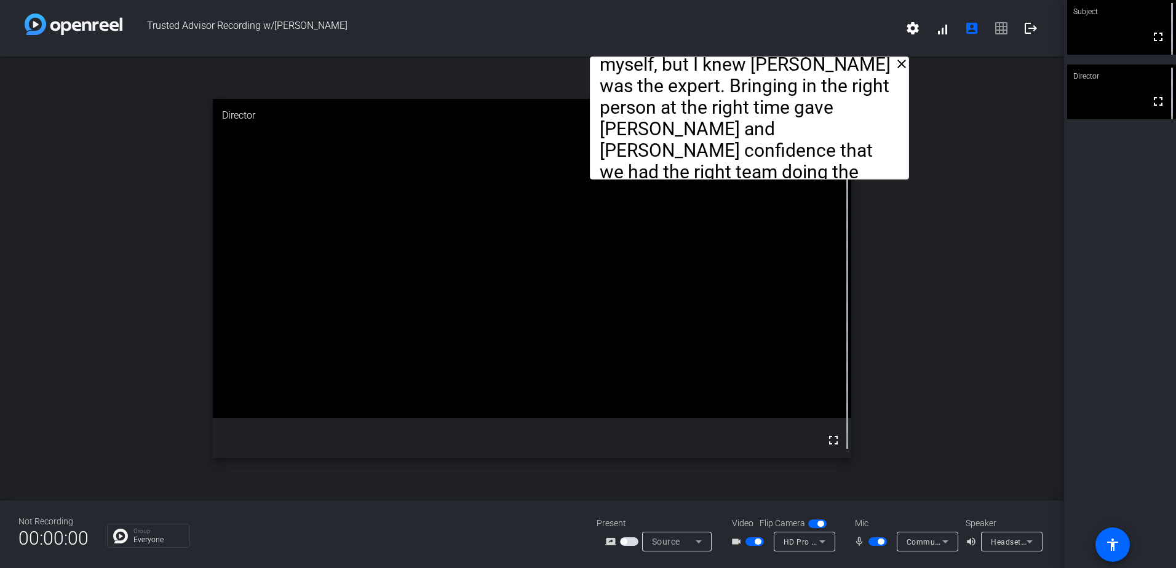
drag, startPoint x: 827, startPoint y: 62, endPoint x: 833, endPoint y: 38, distance: 25.4
click at [833, 38] on div "Trusted Advisor Recording w/[PERSON_NAME] settings signal_cellular_alt account_…" at bounding box center [532, 284] width 1064 height 568
click at [900, 60] on mat-icon "close" at bounding box center [901, 64] width 15 height 15
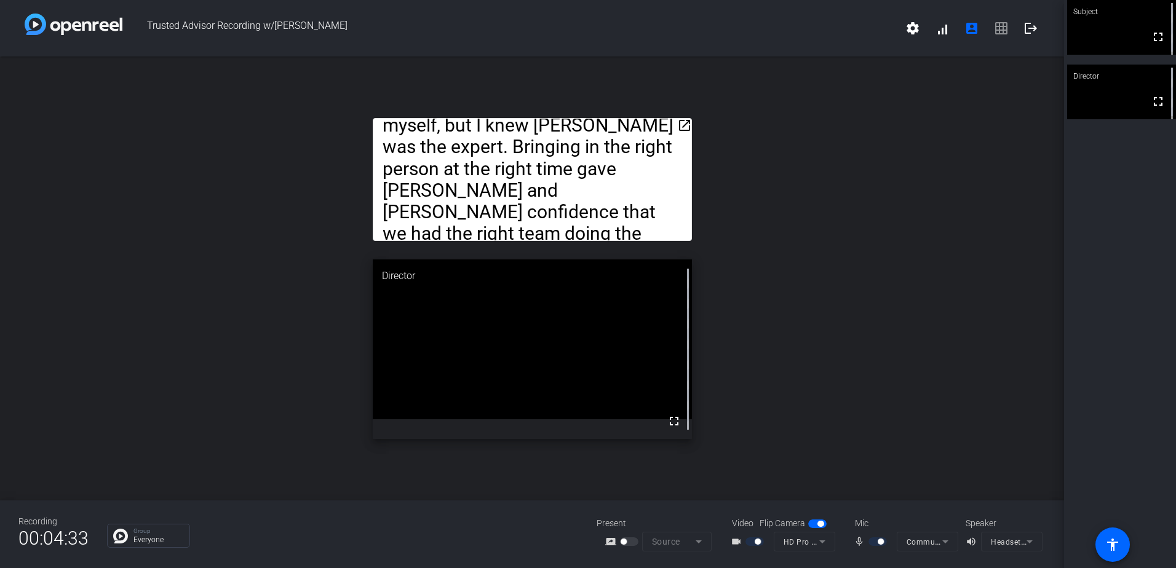
click at [681, 121] on mat-icon "open_in_new" at bounding box center [684, 125] width 15 height 15
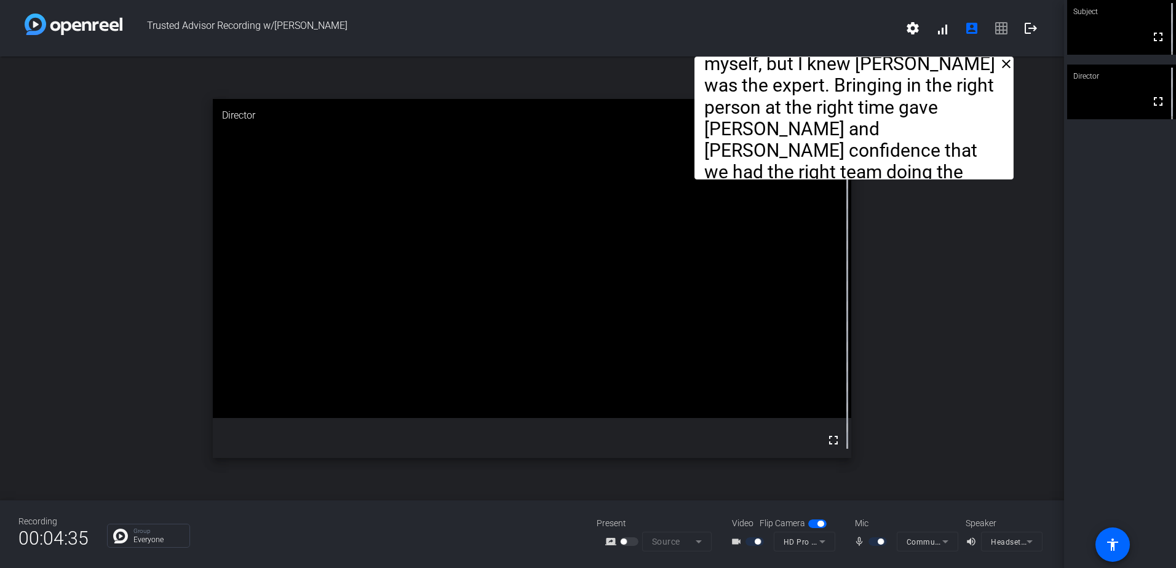
drag, startPoint x: 592, startPoint y: 84, endPoint x: 914, endPoint y: -7, distance: 334.1
click at [914, 0] on html "Accessibility Screen-Reader Guide, Feedback, and Issue Reporting | New window T…" at bounding box center [588, 284] width 1176 height 568
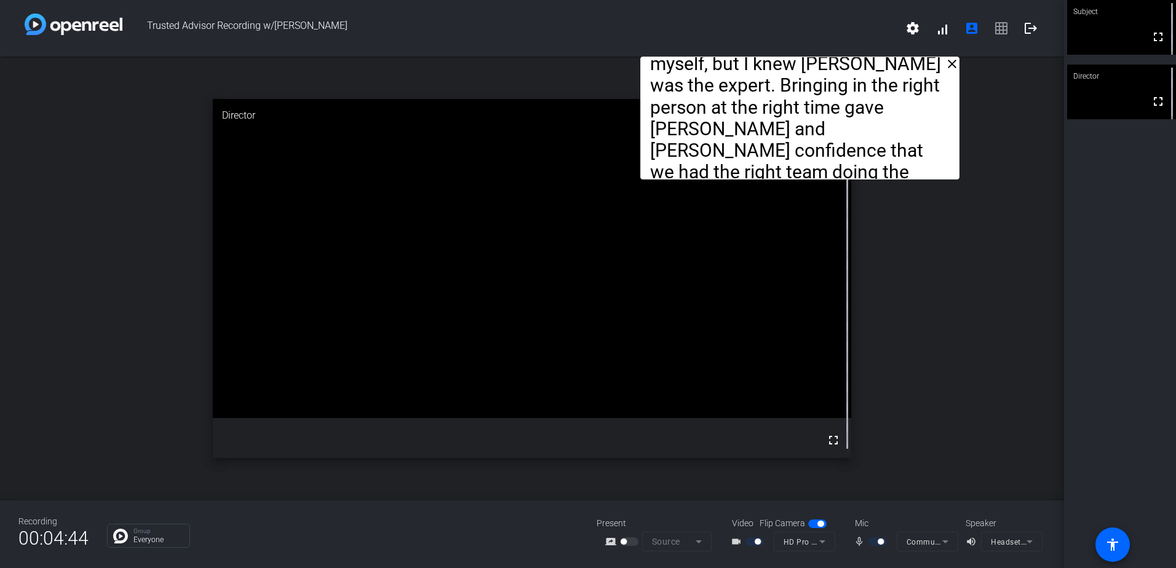
click at [779, 57] on p "Being a trusted advisor is also about knowing your own capacity. I could have t…" at bounding box center [799, 96] width 299 height 216
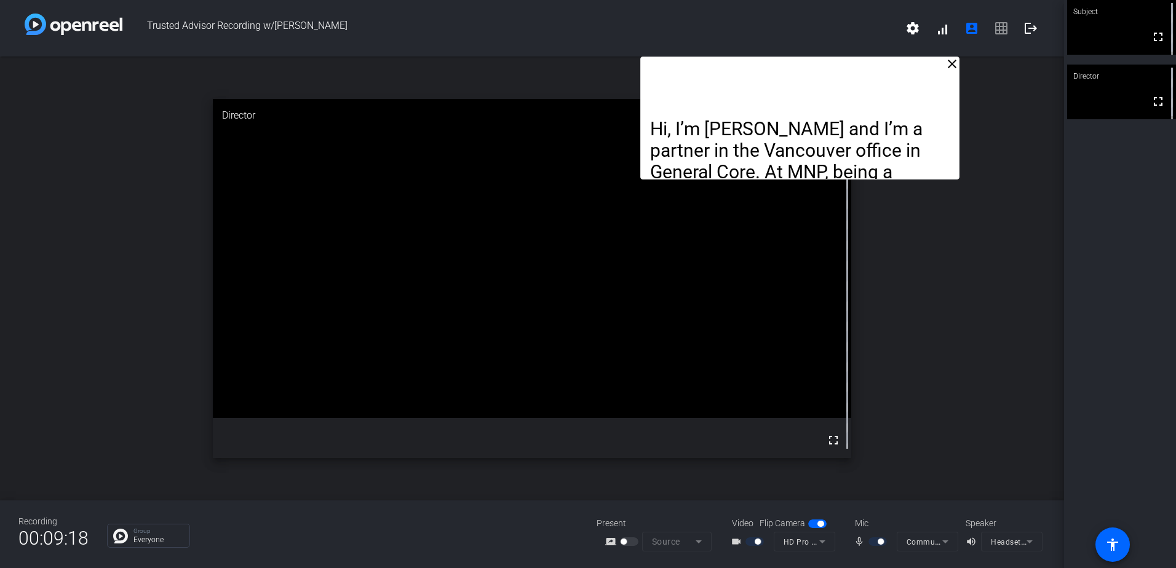
click at [1000, 319] on div "close Hi, I’m [PERSON_NAME] and I’m a partner in the Vancouver office in Genera…" at bounding box center [532, 279] width 1064 height 444
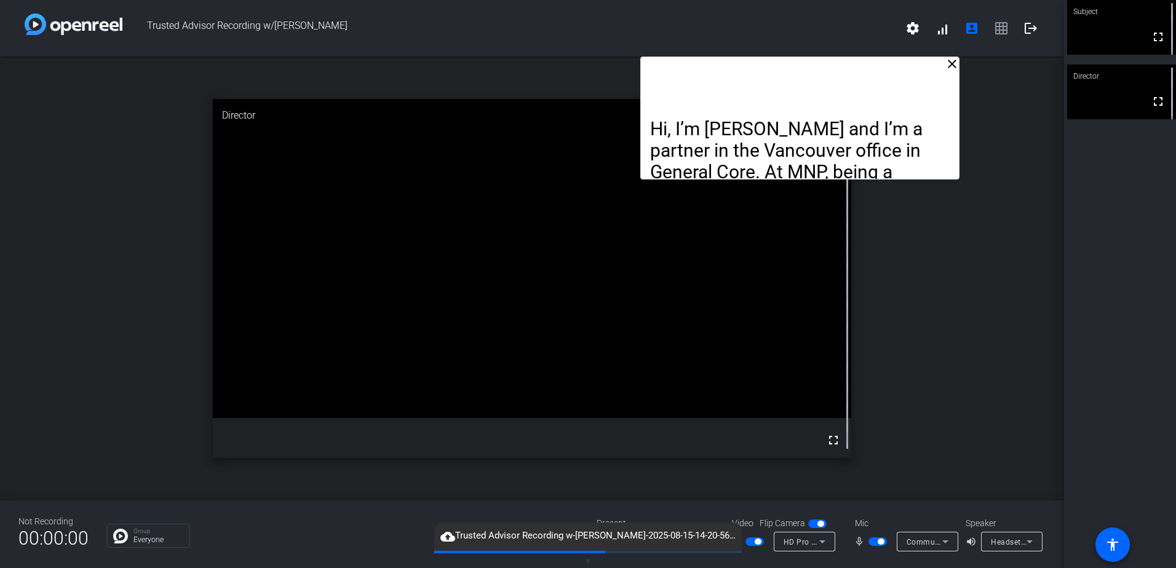
click at [952, 68] on mat-icon "close" at bounding box center [951, 64] width 15 height 15
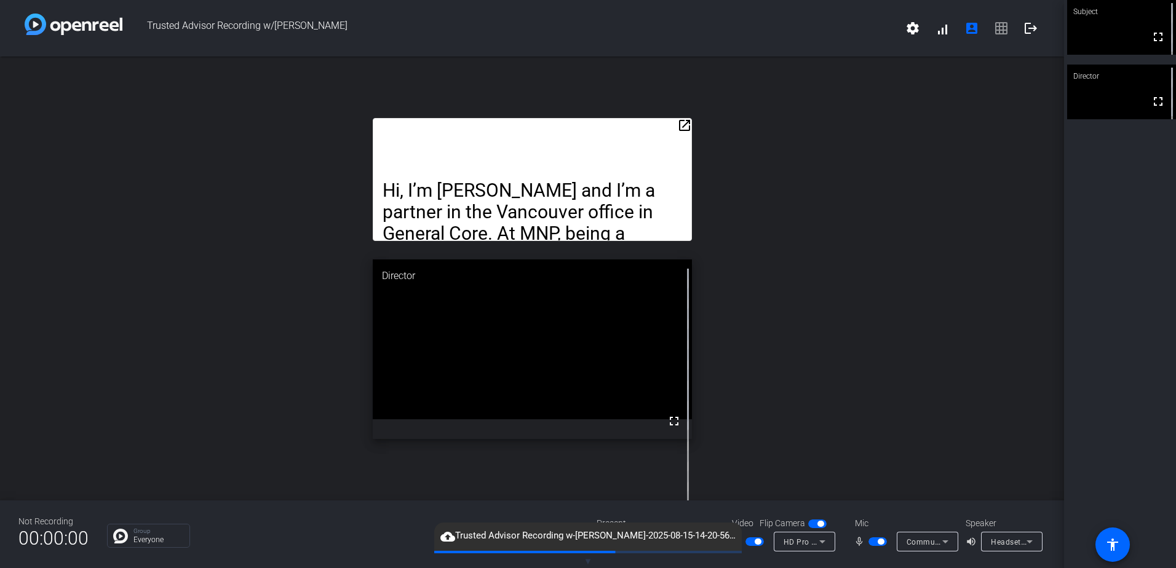
click at [952, 67] on div "open_in_new Hi, I’m [PERSON_NAME] and I’m a partner in the Vancouver office in …" at bounding box center [532, 279] width 1064 height 444
